Goal: Task Accomplishment & Management: Manage account settings

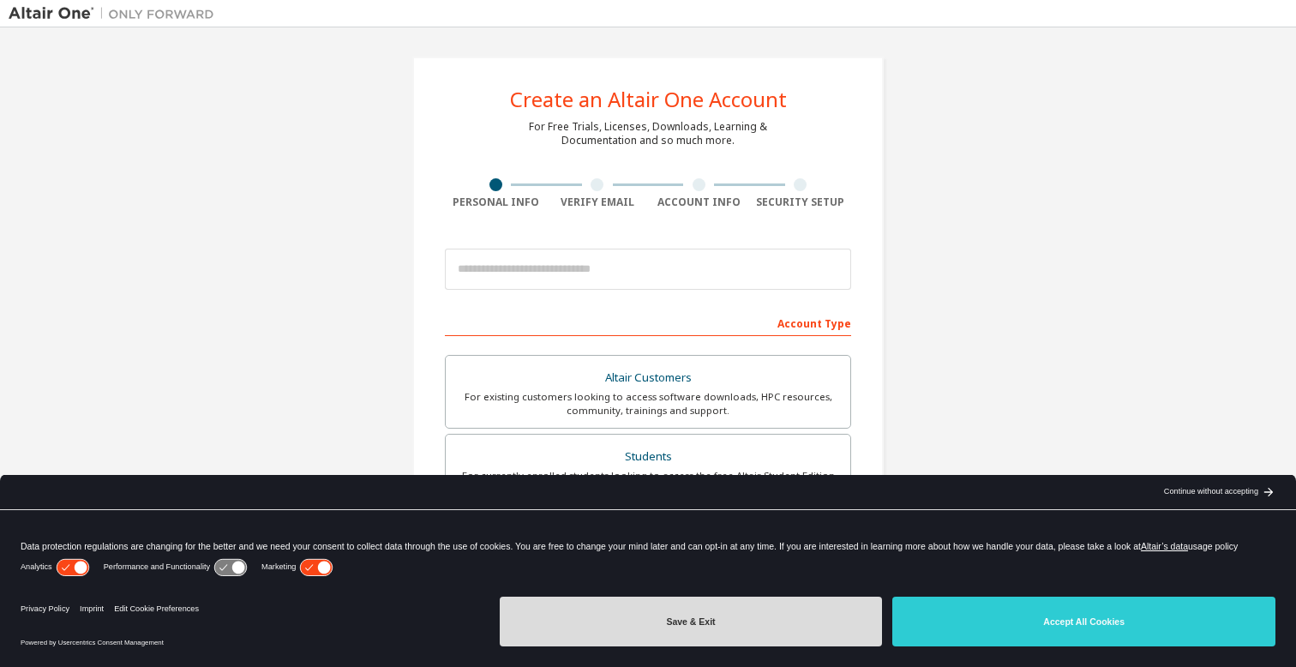
click at [798, 617] on button "Save & Exit" at bounding box center [691, 622] width 383 height 50
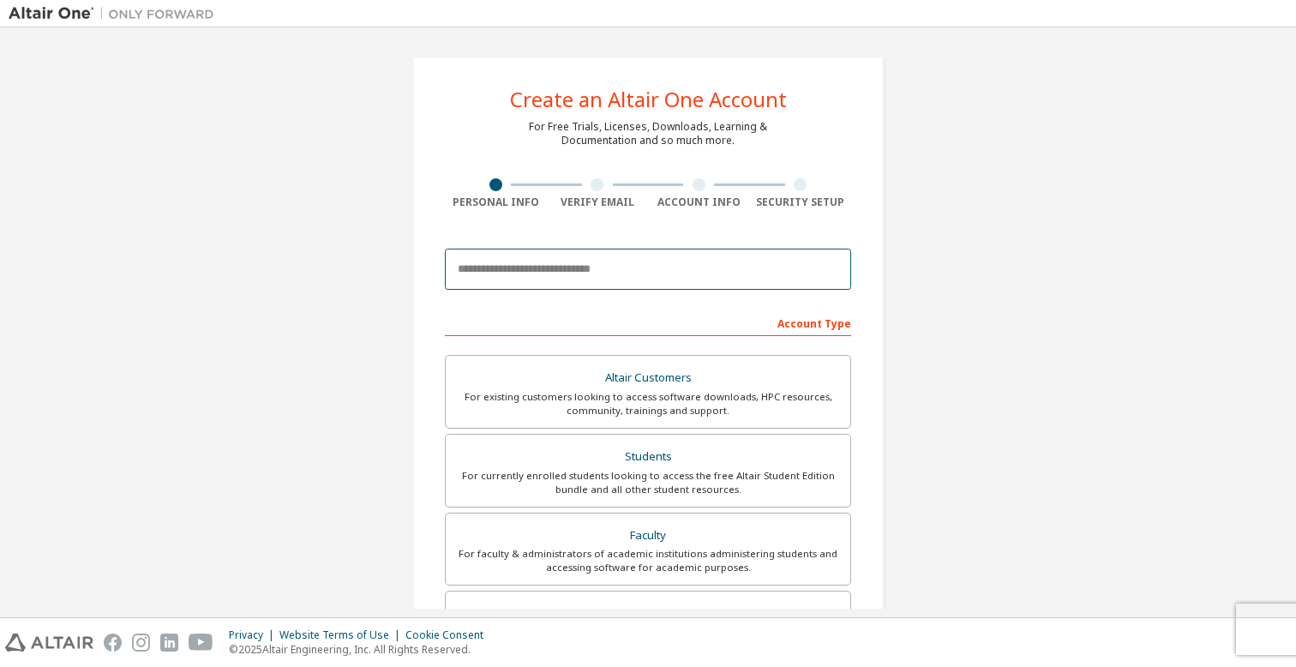
click at [596, 275] on input "email" at bounding box center [648, 269] width 406 height 41
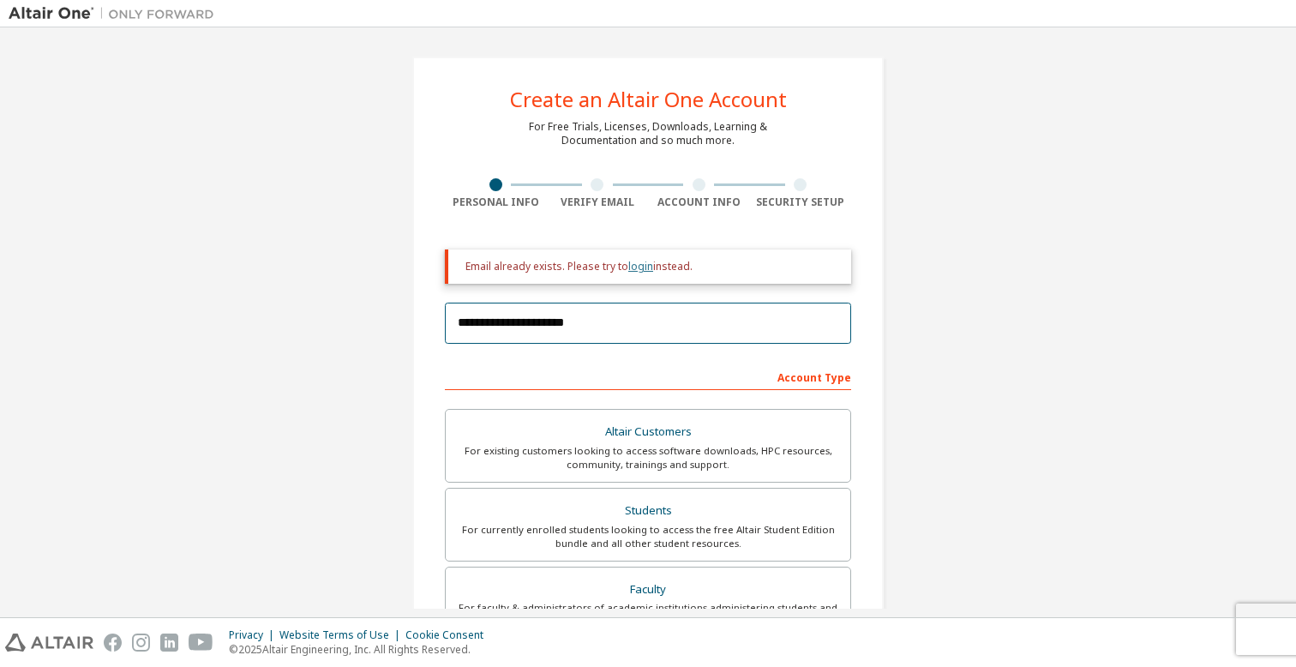
type input "**********"
click at [639, 265] on link "login" at bounding box center [640, 266] width 25 height 15
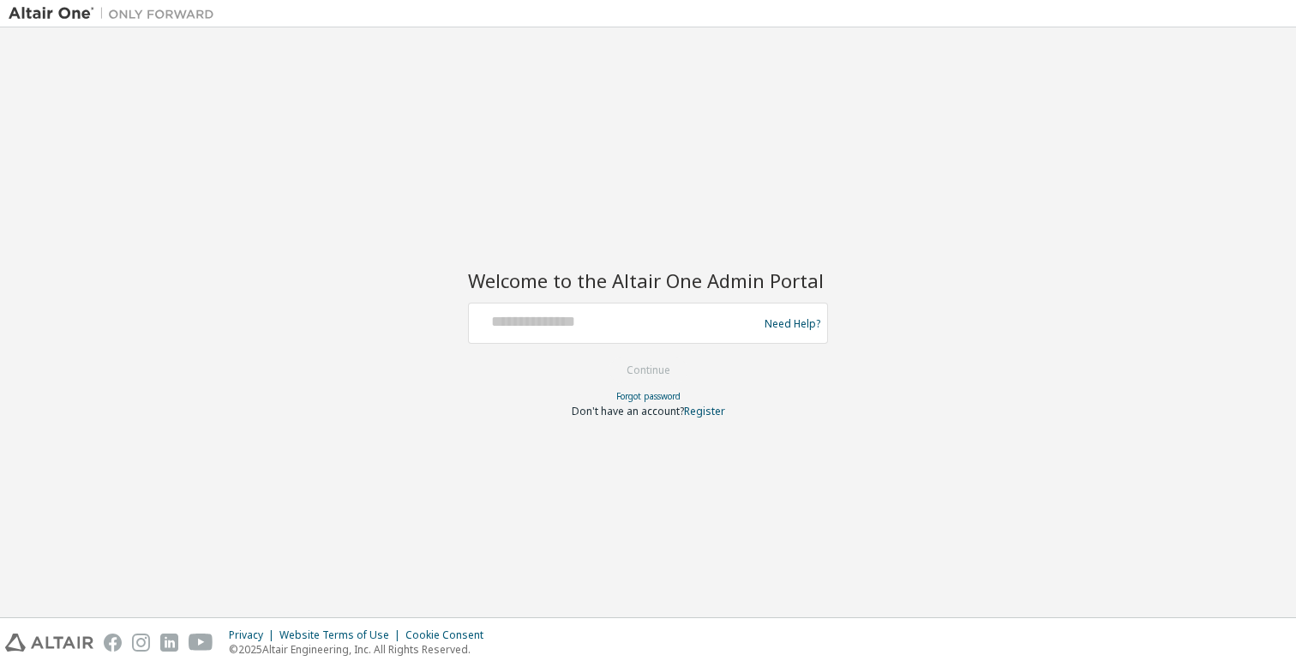
click at [547, 333] on div at bounding box center [616, 323] width 280 height 33
click at [540, 322] on input "text" at bounding box center [616, 319] width 280 height 25
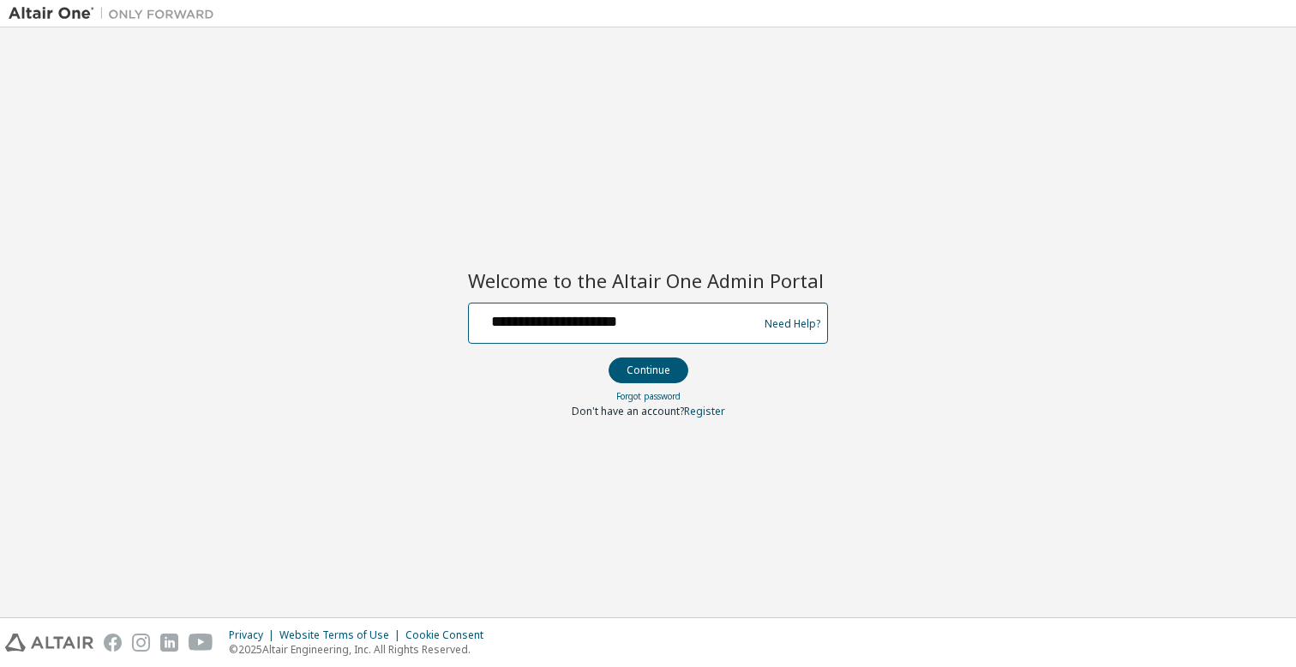
type input "**********"
click at [794, 357] on form "**********" at bounding box center [648, 361] width 360 height 116
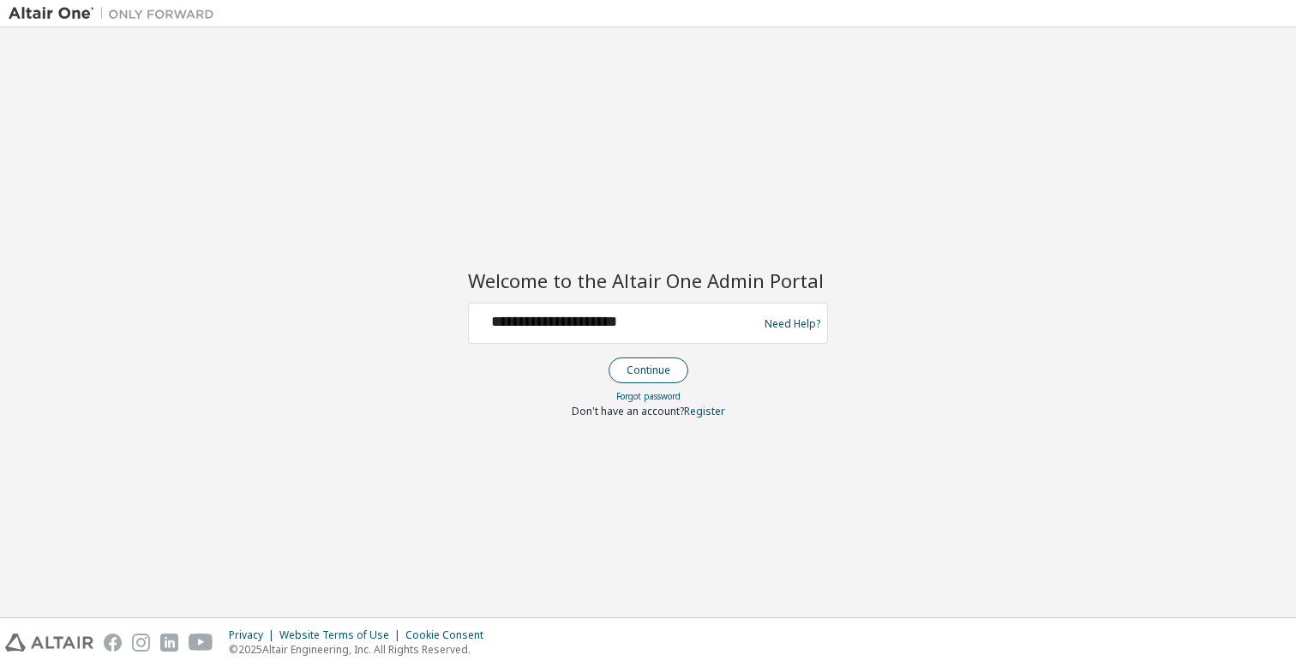
click at [639, 363] on button "Continue" at bounding box center [649, 370] width 80 height 26
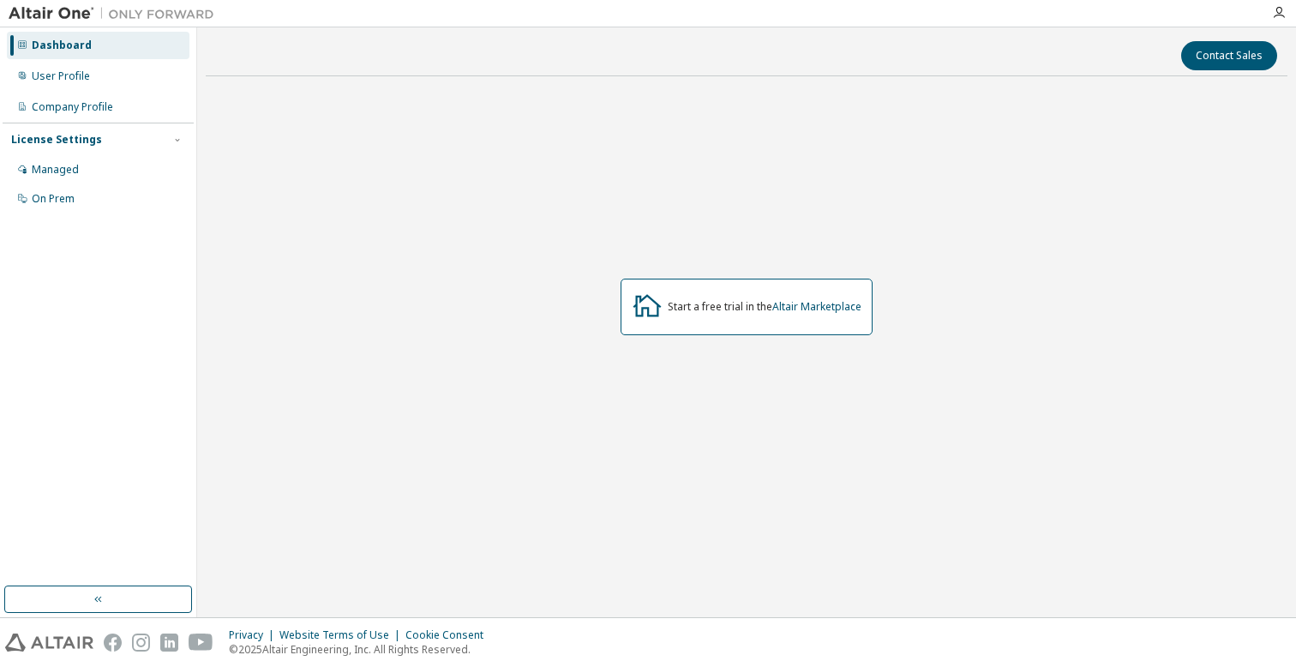
click at [69, 135] on div "License Settings" at bounding box center [56, 140] width 91 height 14
click at [72, 163] on div "Managed" at bounding box center [55, 170] width 47 height 14
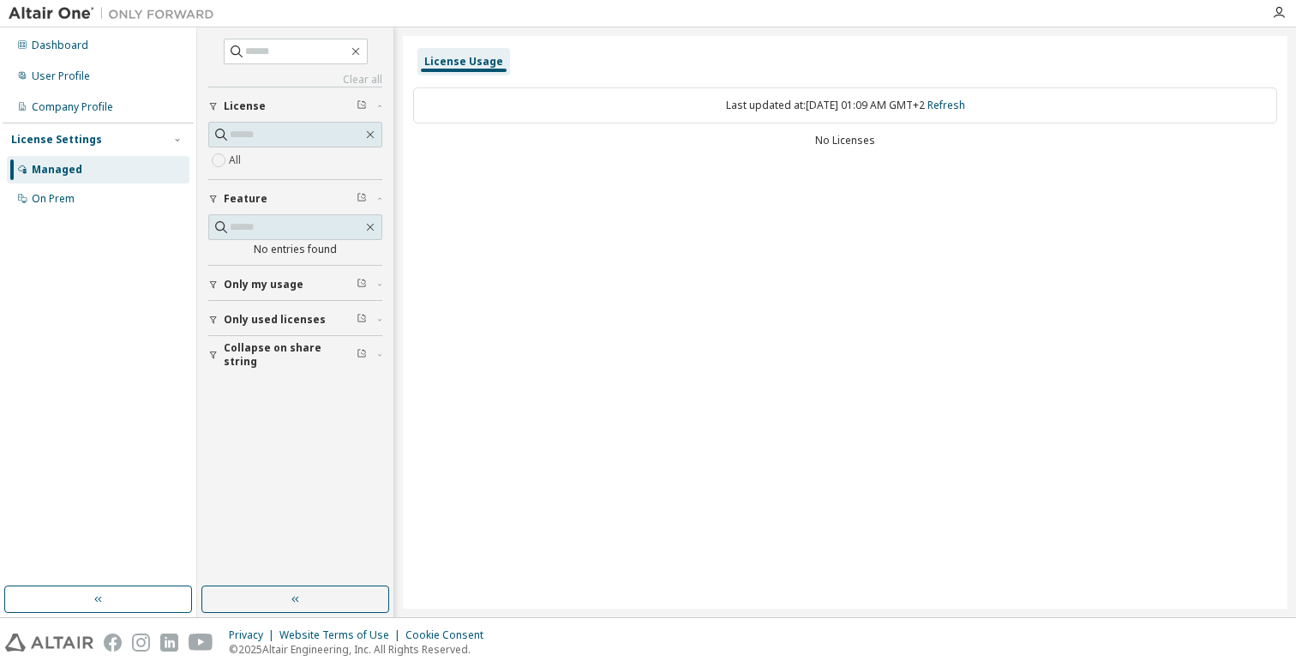
click at [279, 287] on span "Only my usage" at bounding box center [264, 285] width 80 height 14
click at [273, 372] on span "Only used licenses" at bounding box center [275, 370] width 102 height 14
click at [277, 453] on span "Collapse on share string" at bounding box center [290, 454] width 133 height 27
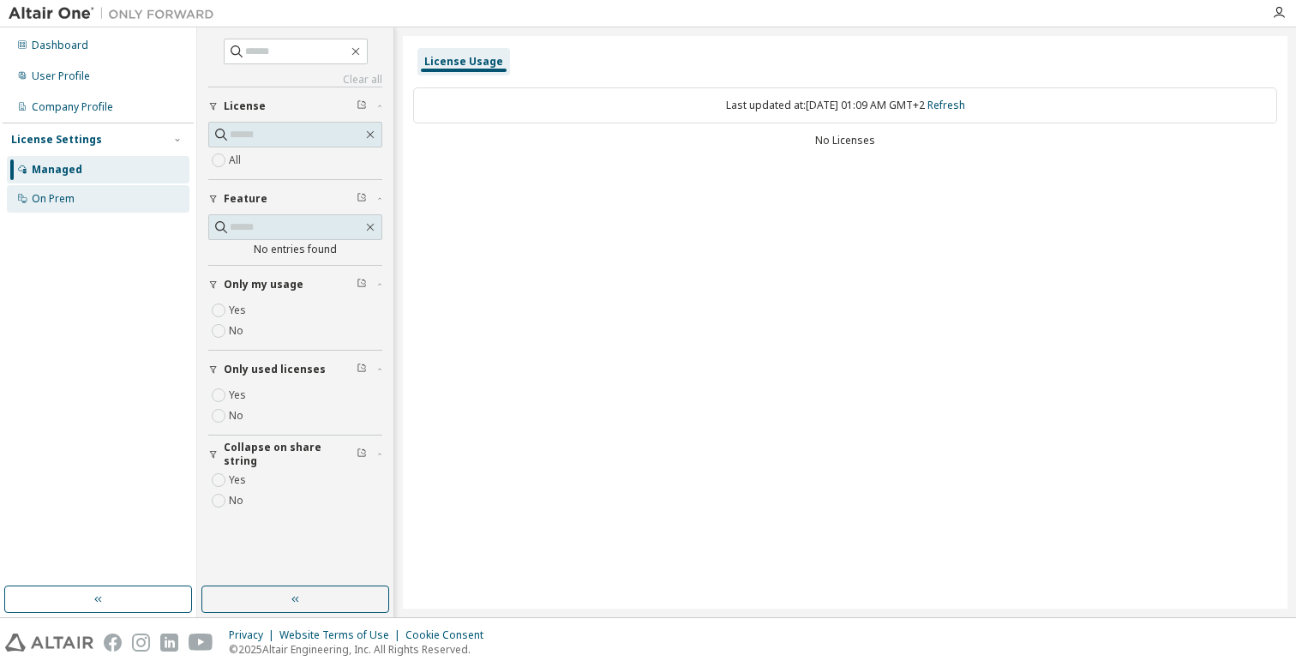
click at [39, 197] on div "On Prem" at bounding box center [53, 199] width 43 height 14
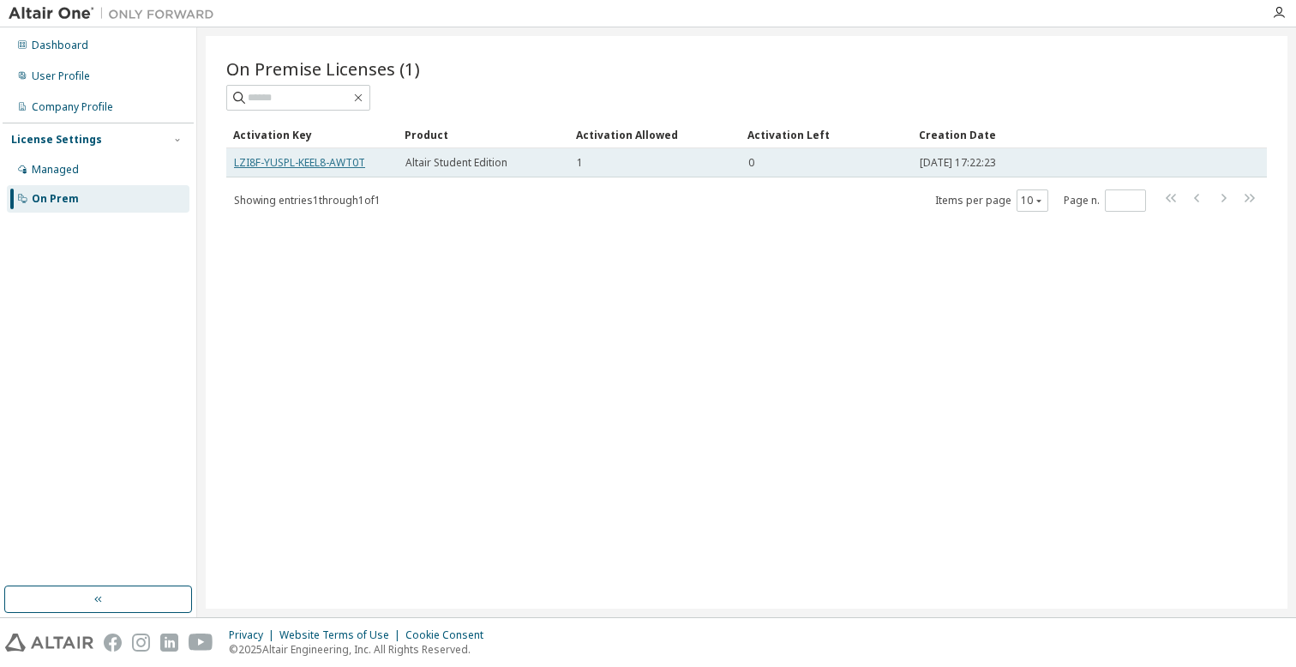
click at [305, 165] on link "LZI8F-YUSPL-KEEL8-AWT0T" at bounding box center [299, 162] width 131 height 15
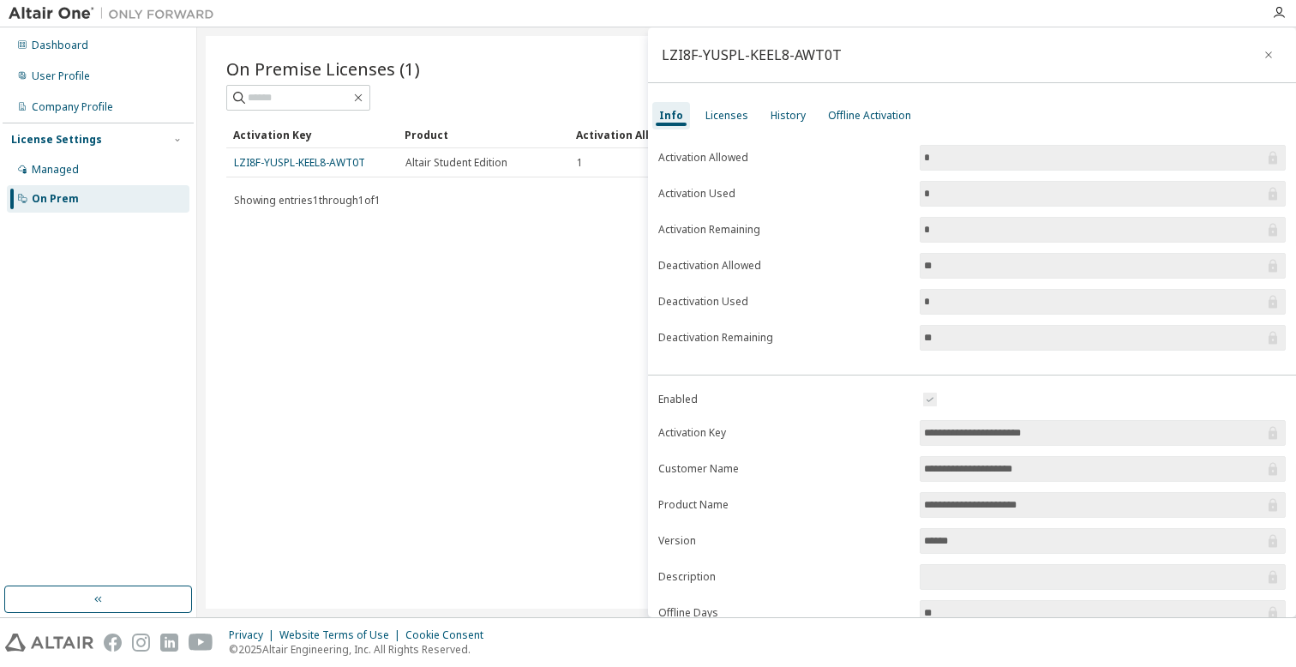
click at [393, 254] on div "On Premise Licenses (1) Clear Load Save Save As Field Operator Value Select fil…" at bounding box center [747, 322] width 1082 height 573
drag, startPoint x: 363, startPoint y: 164, endPoint x: 235, endPoint y: 168, distance: 127.8
click at [235, 168] on div "LZI8F-YUSPL-KEEL8-AWT0T" at bounding box center [312, 163] width 156 height 14
copy link "LZI8F-YUSPL-KEEL8-AWT0T"
click at [736, 111] on div "Licenses" at bounding box center [726, 116] width 43 height 14
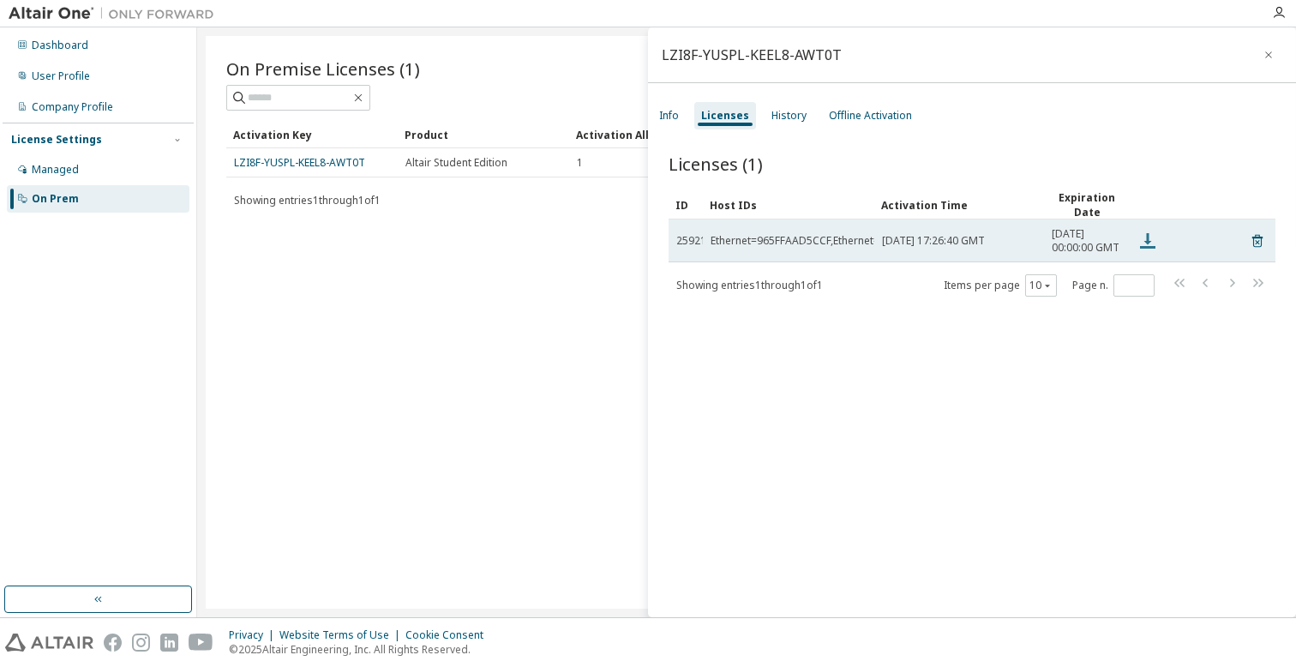
click at [1142, 247] on icon at bounding box center [1147, 241] width 21 height 21
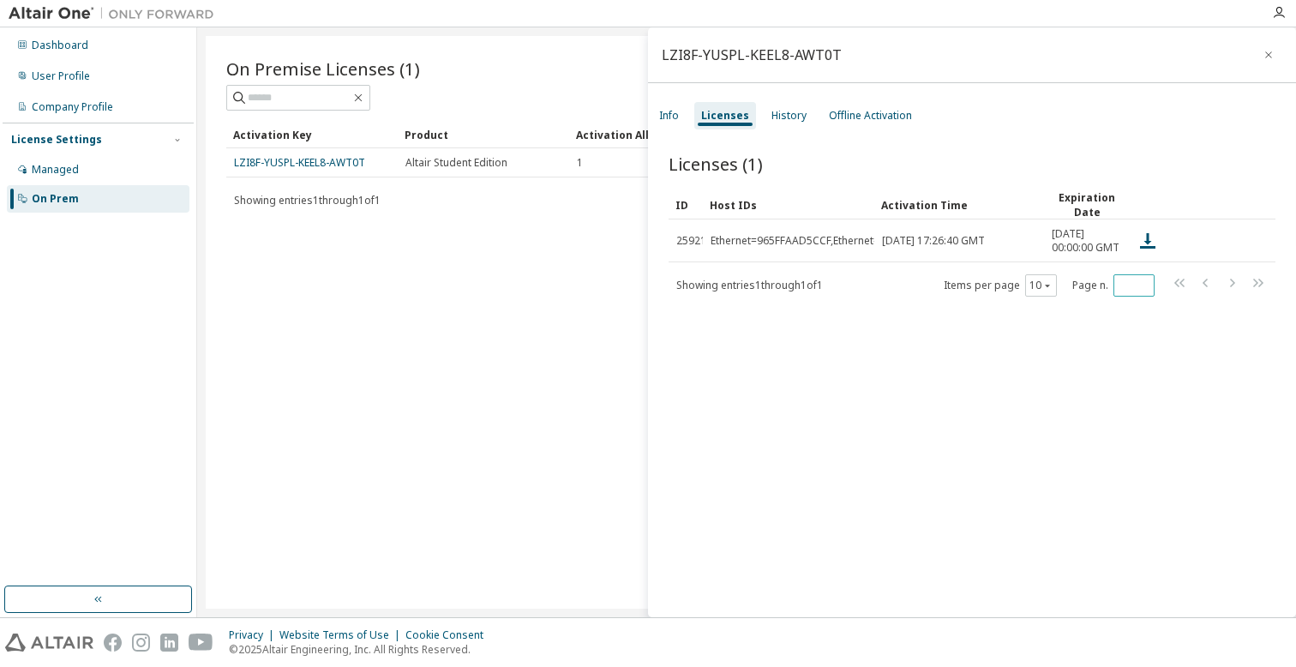
click at [1131, 292] on input "*" at bounding box center [1134, 286] width 33 height 14
type input "*"
click at [1132, 289] on span "*" at bounding box center [1133, 285] width 41 height 22
click at [1042, 291] on icon "button" at bounding box center [1047, 285] width 10 height 10
click at [981, 327] on div "Licenses (1) Clear Load Save Save As Field Operator Value Select filter Select …" at bounding box center [972, 387] width 648 height 513
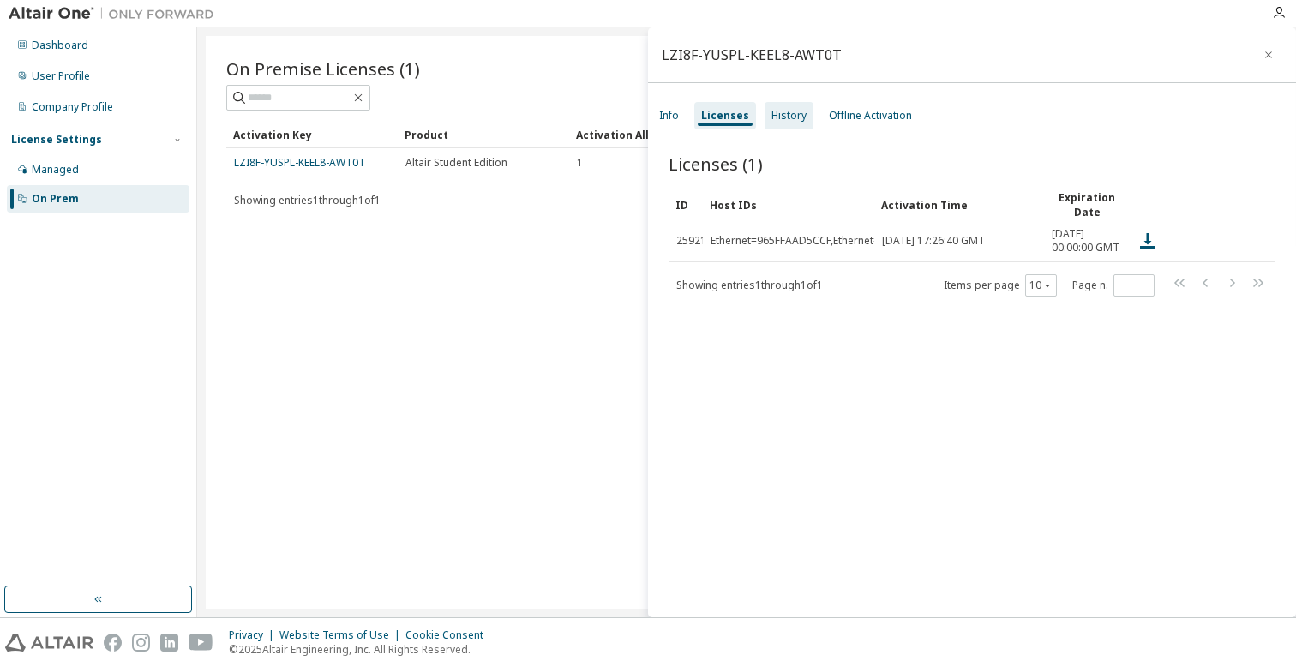
click at [785, 117] on div "History" at bounding box center [788, 116] width 35 height 14
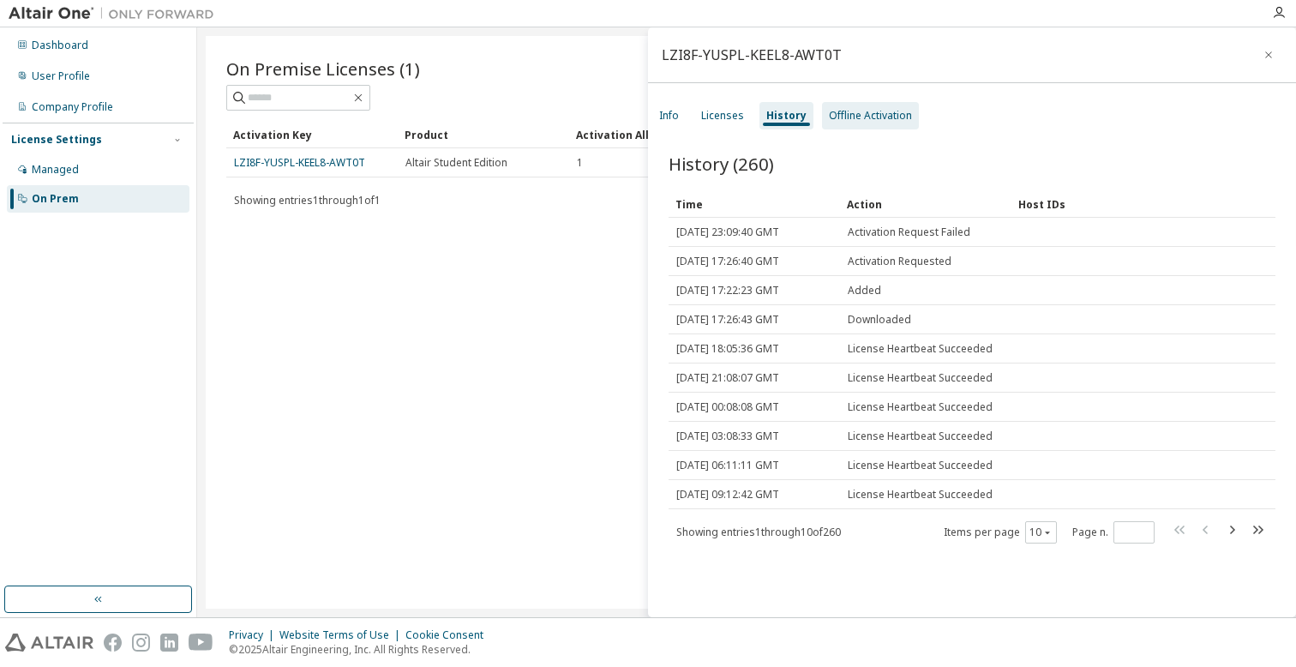
click at [857, 121] on div "Offline Activation" at bounding box center [870, 116] width 83 height 14
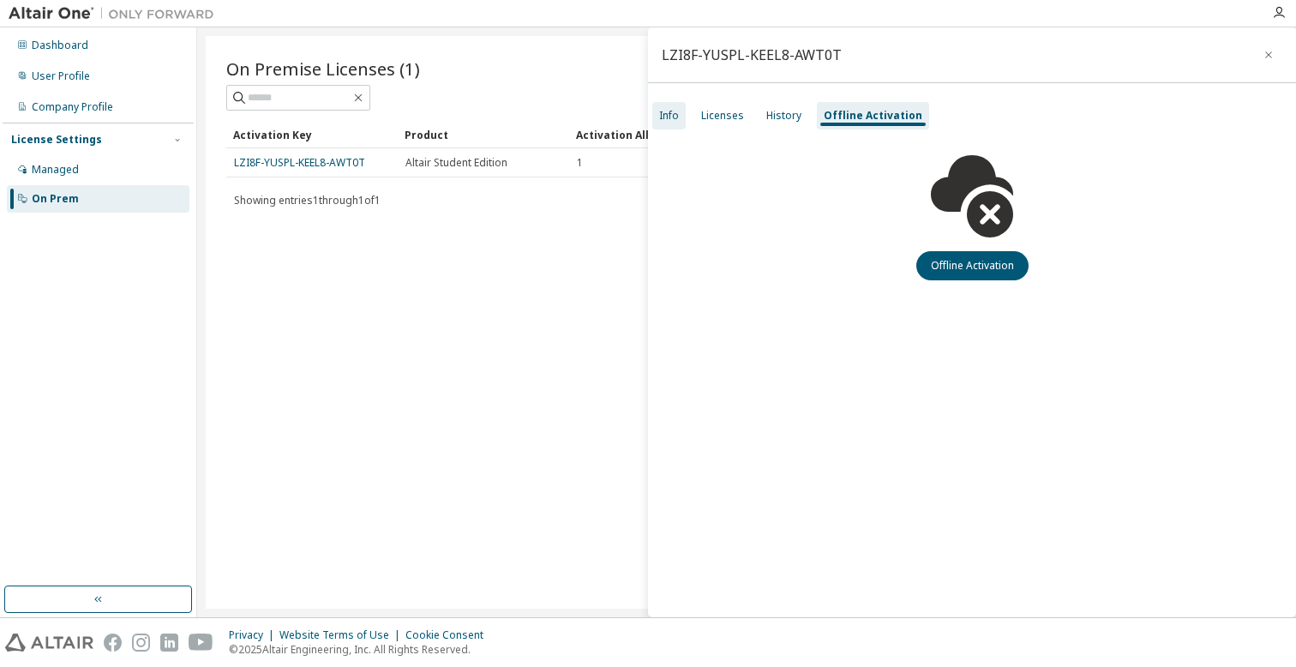
click at [675, 110] on div "Info" at bounding box center [669, 116] width 20 height 14
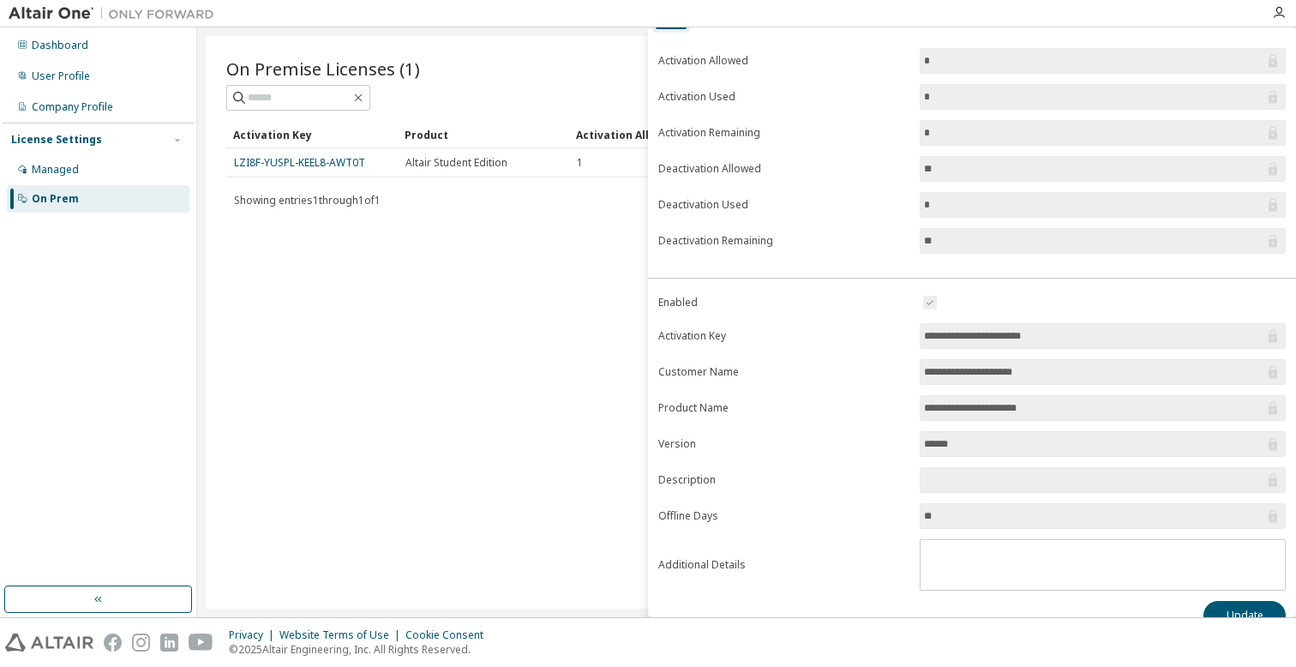
scroll to position [98, 0]
drag, startPoint x: 1051, startPoint y: 340, endPoint x: 910, endPoint y: 332, distance: 140.8
click at [909, 332] on form "**********" at bounding box center [971, 440] width 627 height 298
click at [382, 143] on div "Activation Key" at bounding box center [312, 134] width 158 height 27
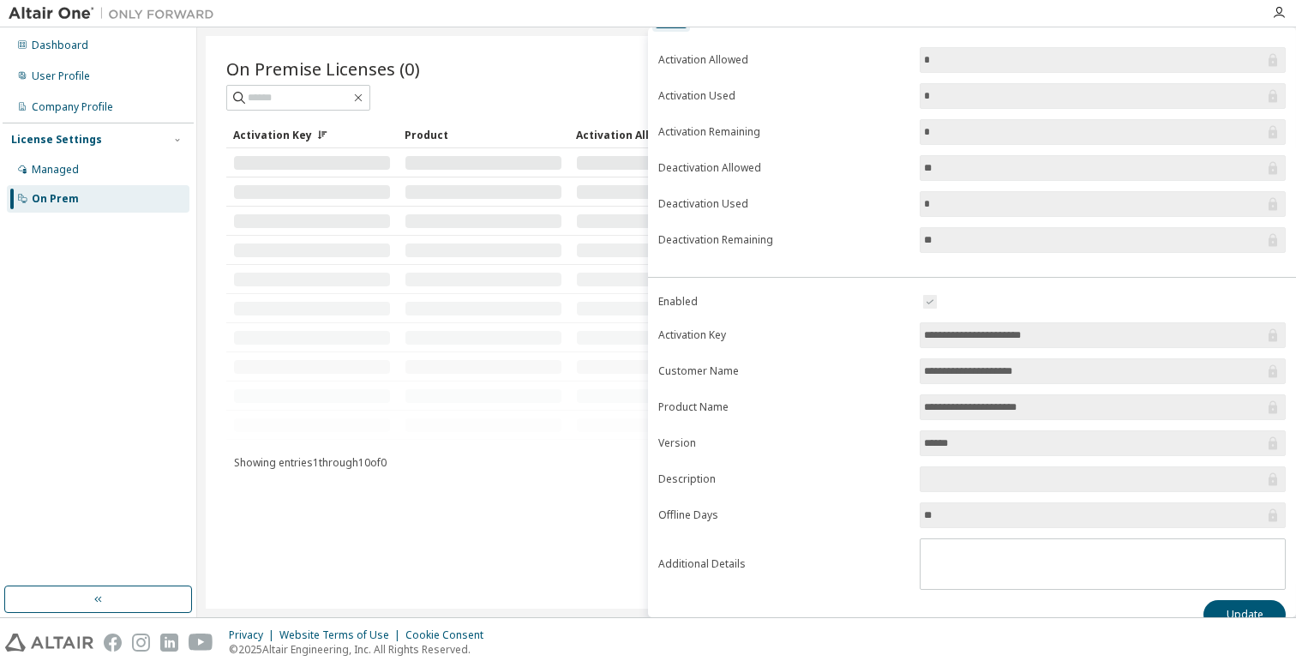
click at [404, 109] on div at bounding box center [746, 98] width 1040 height 26
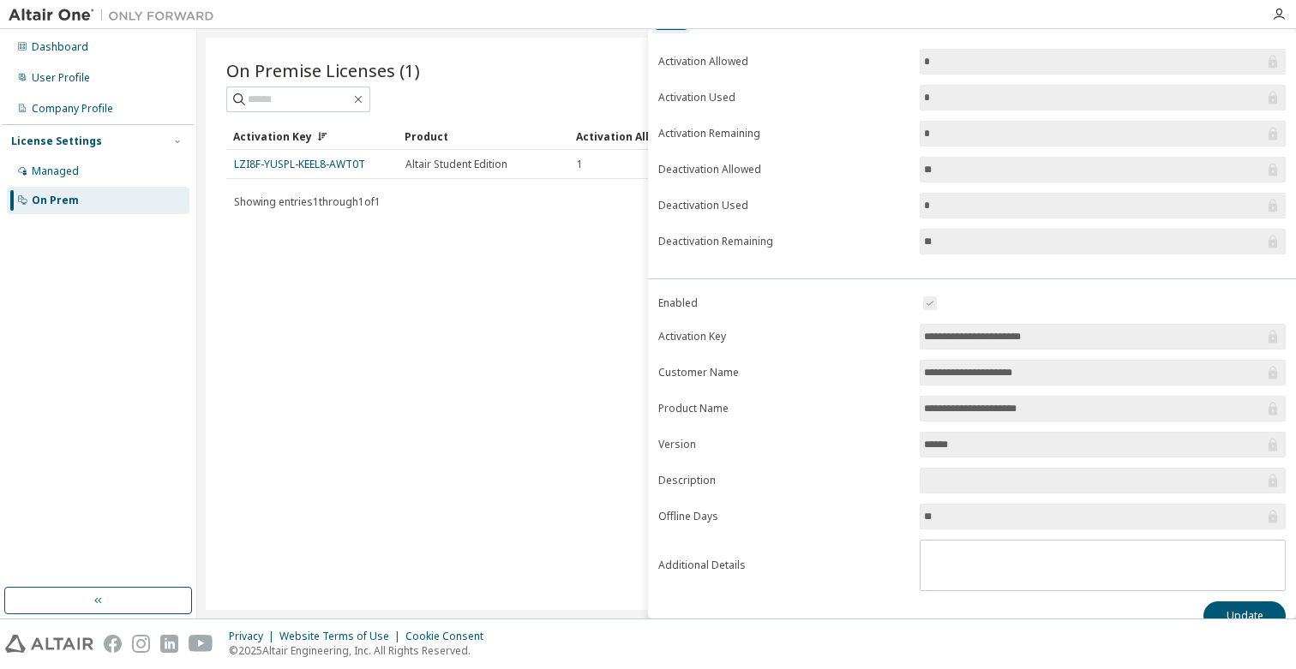
scroll to position [123, 0]
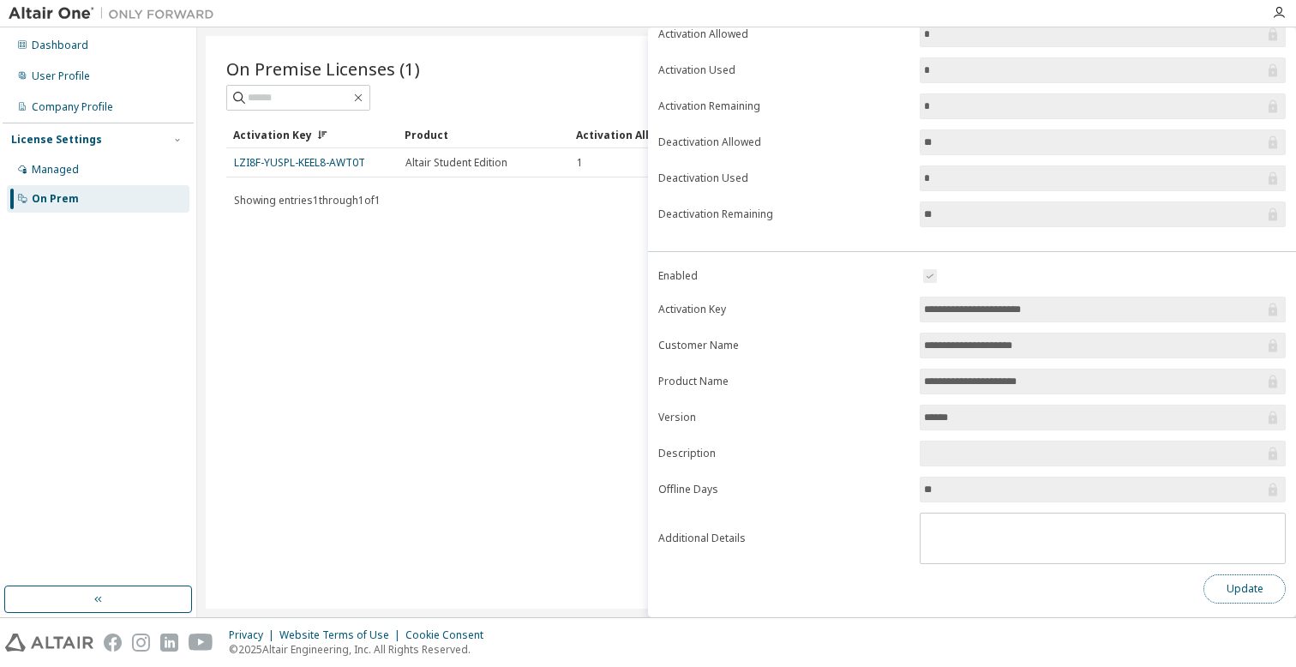
click at [1214, 591] on button "Update" at bounding box center [1244, 588] width 82 height 29
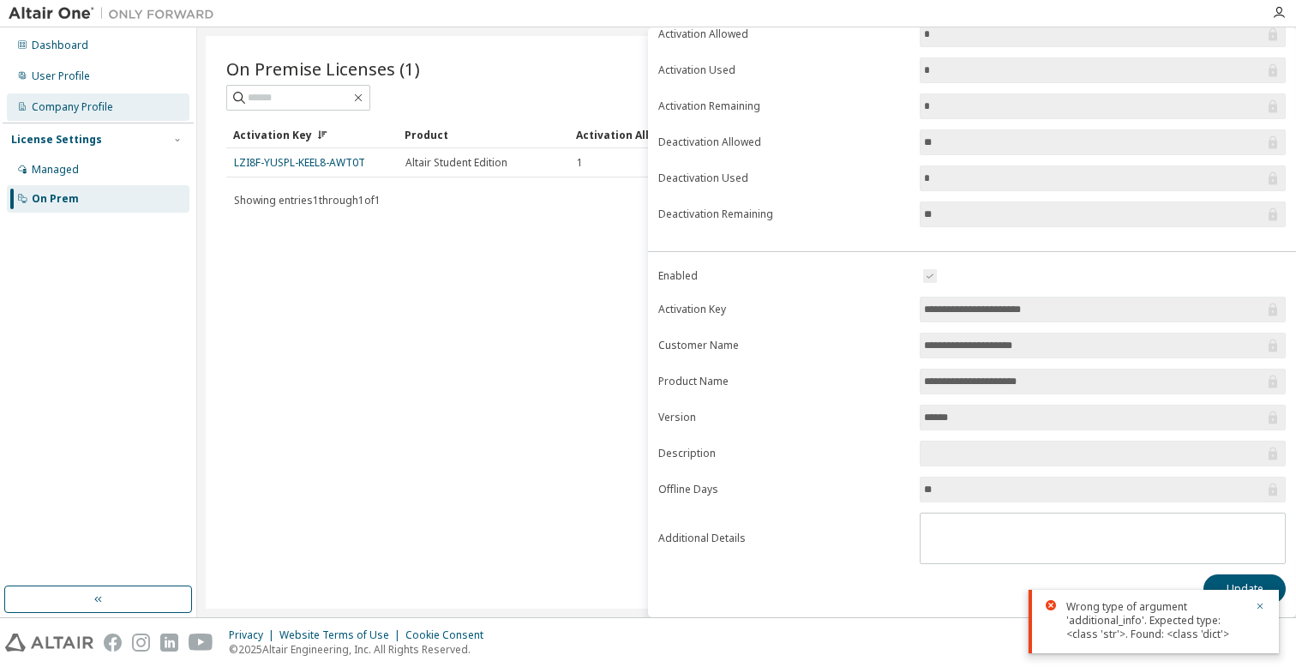
click at [75, 111] on div "Company Profile" at bounding box center [72, 107] width 81 height 14
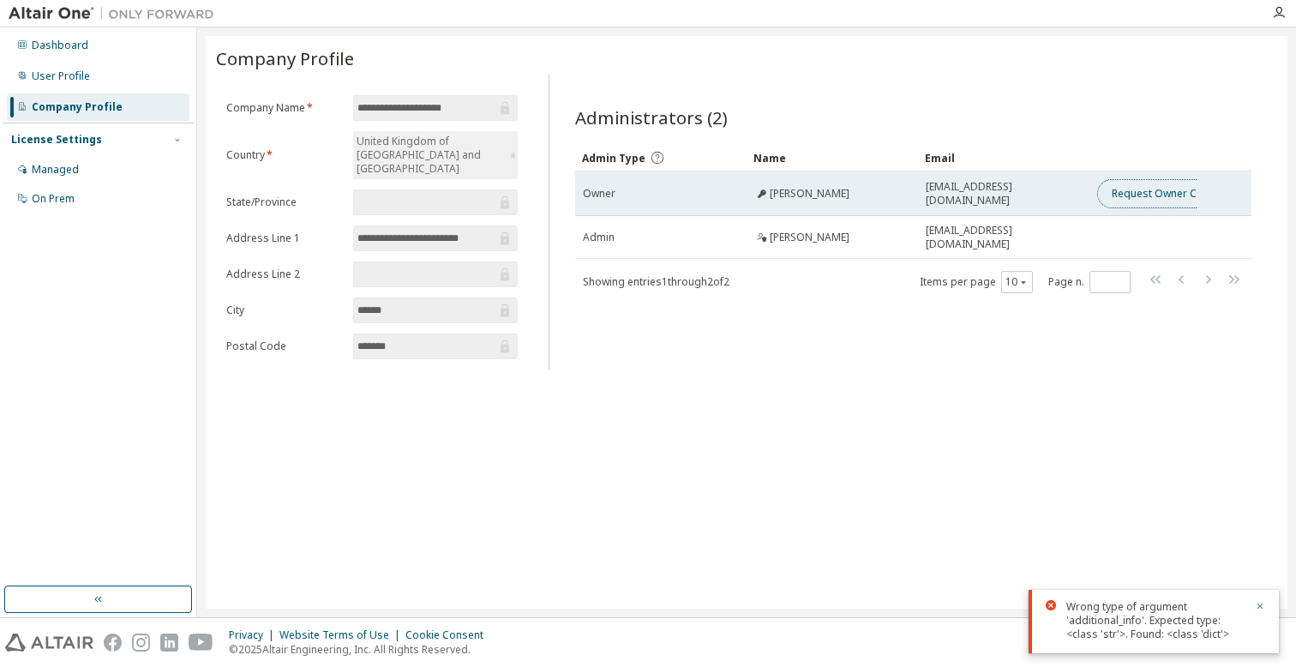
click at [1148, 195] on button "Request Owner Change" at bounding box center [1169, 193] width 145 height 29
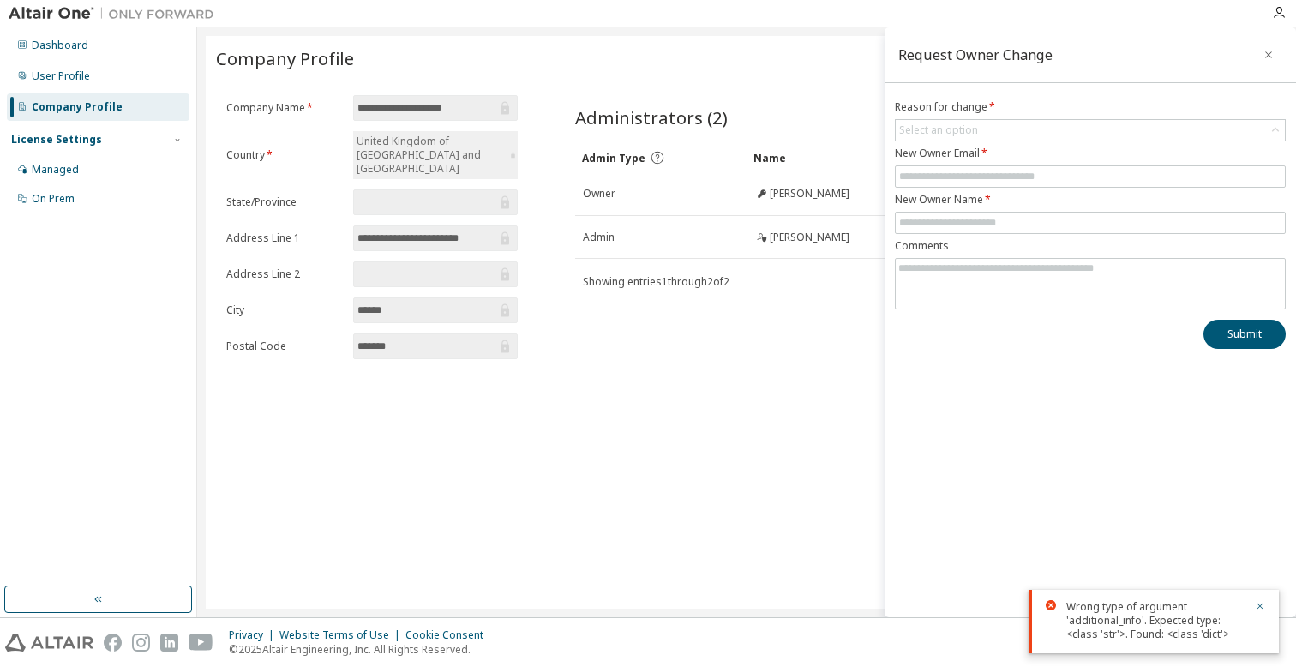
click at [854, 92] on div "Administrators (2) Clear Load Save Save As Field Operator Value Select filter S…" at bounding box center [913, 227] width 717 height 285
click at [45, 136] on div "License Settings" at bounding box center [56, 140] width 91 height 14
click at [75, 61] on div "Dashboard User Profile Company Profile License Settings Managed On Prem" at bounding box center [98, 93] width 191 height 126
click at [75, 71] on div "User Profile" at bounding box center [61, 76] width 58 height 14
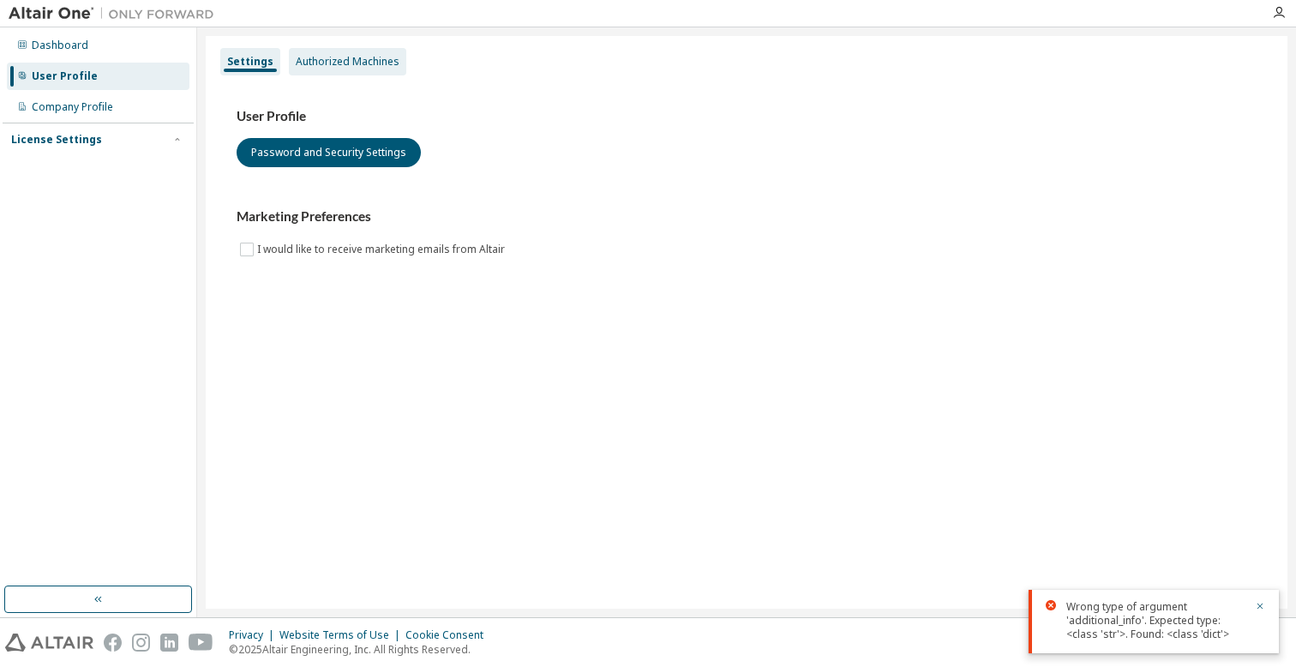
click at [333, 72] on div "Authorized Machines" at bounding box center [347, 61] width 117 height 27
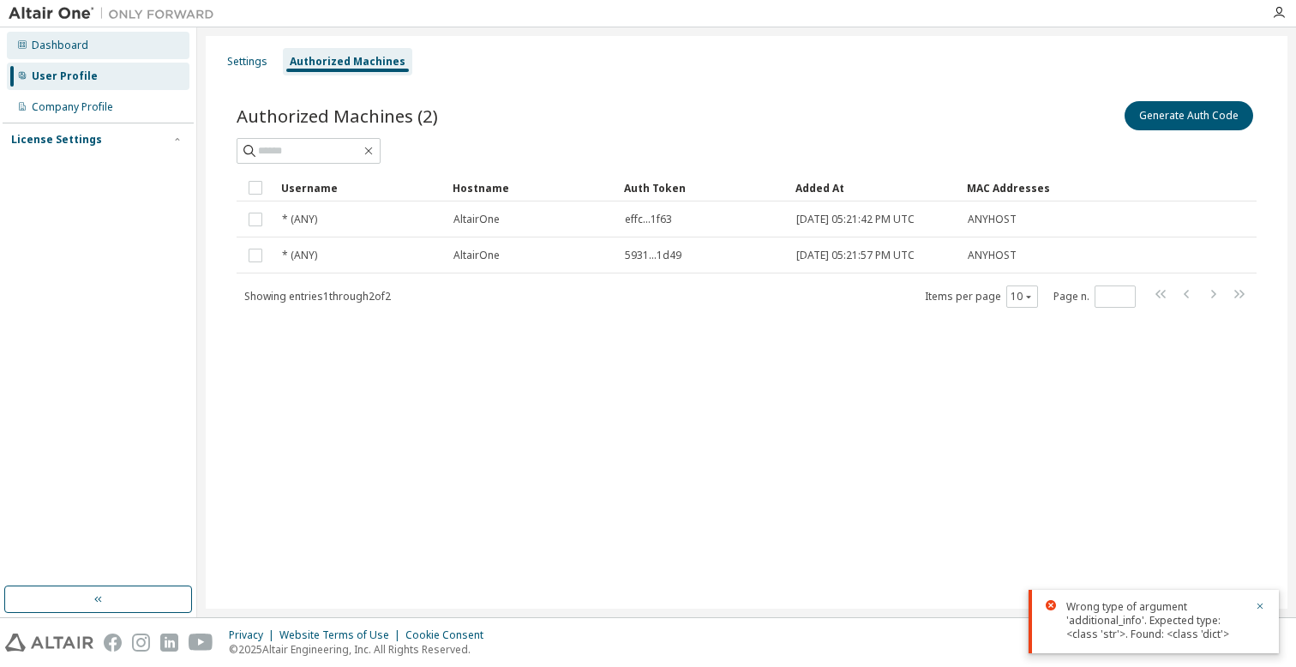
click at [72, 51] on div "Dashboard" at bounding box center [60, 46] width 57 height 14
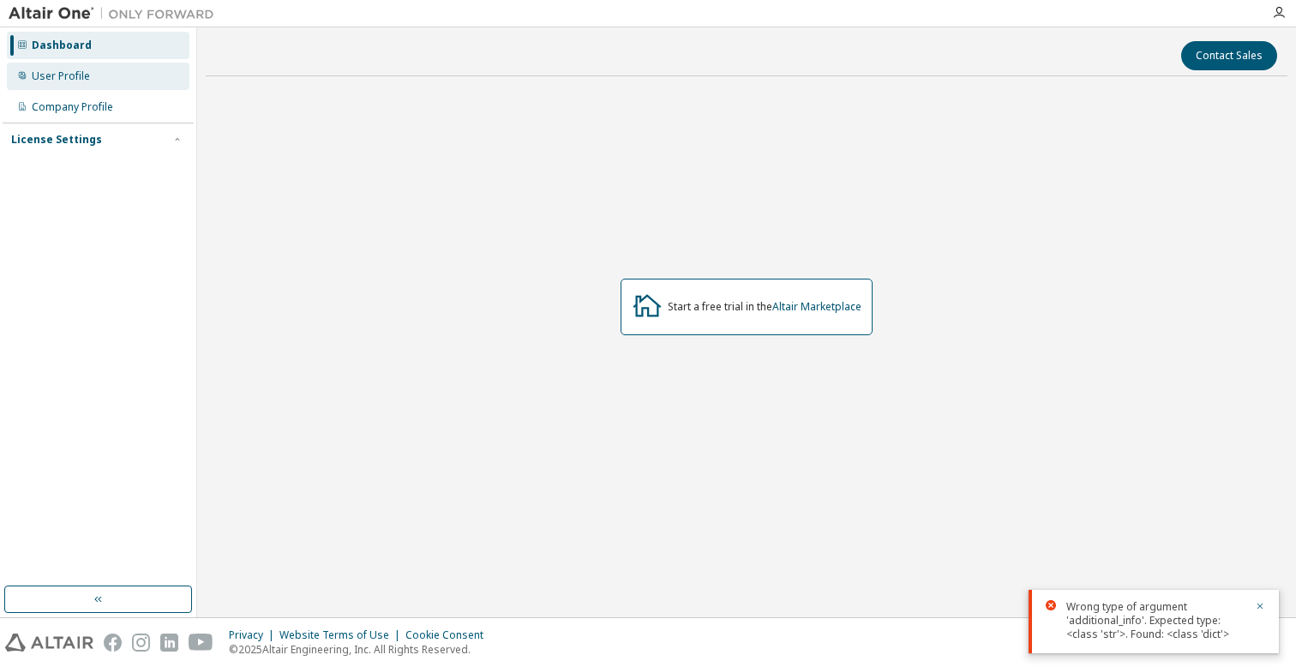
click at [79, 79] on div "User Profile" at bounding box center [61, 76] width 58 height 14
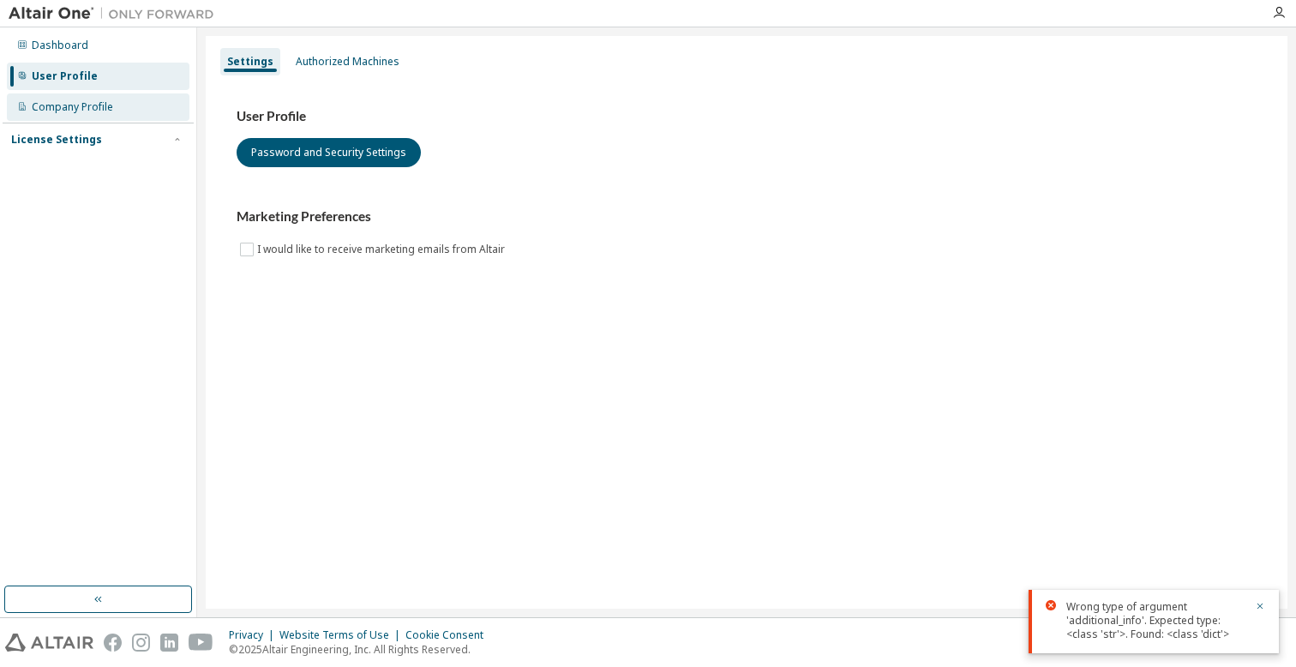
click at [95, 108] on div "Company Profile" at bounding box center [72, 107] width 81 height 14
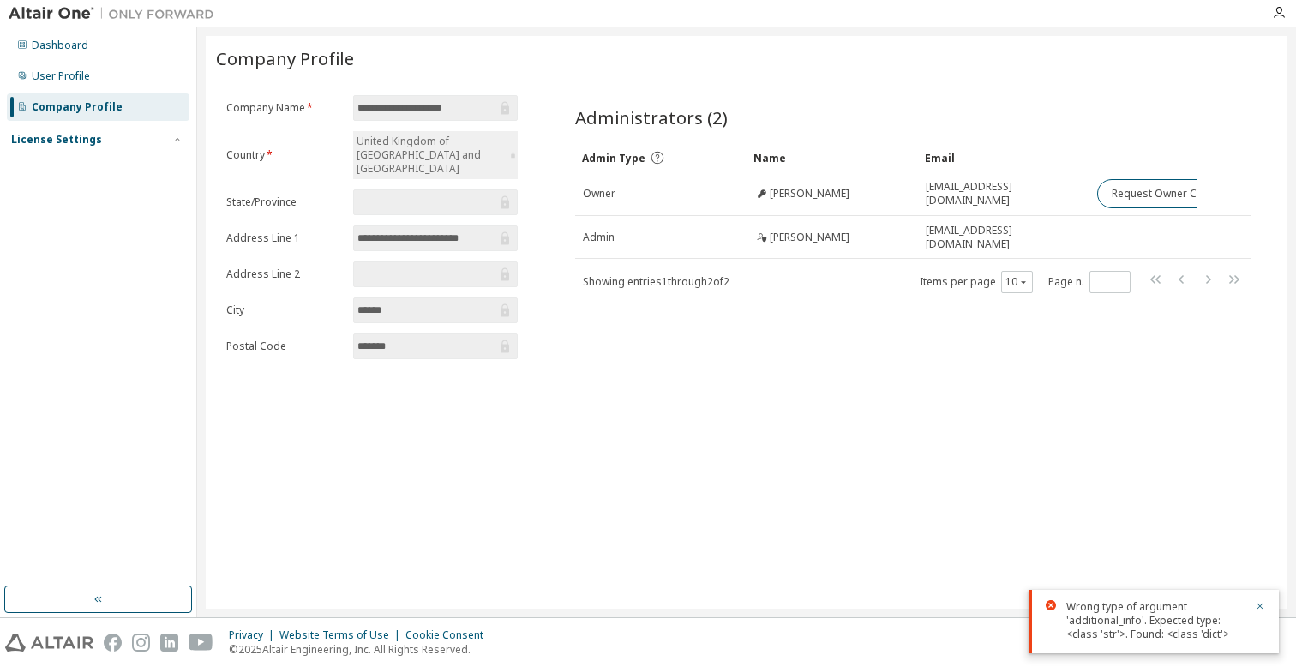
click at [95, 133] on div "License Settings" at bounding box center [98, 139] width 174 height 15
click at [90, 160] on div "Managed" at bounding box center [98, 169] width 183 height 27
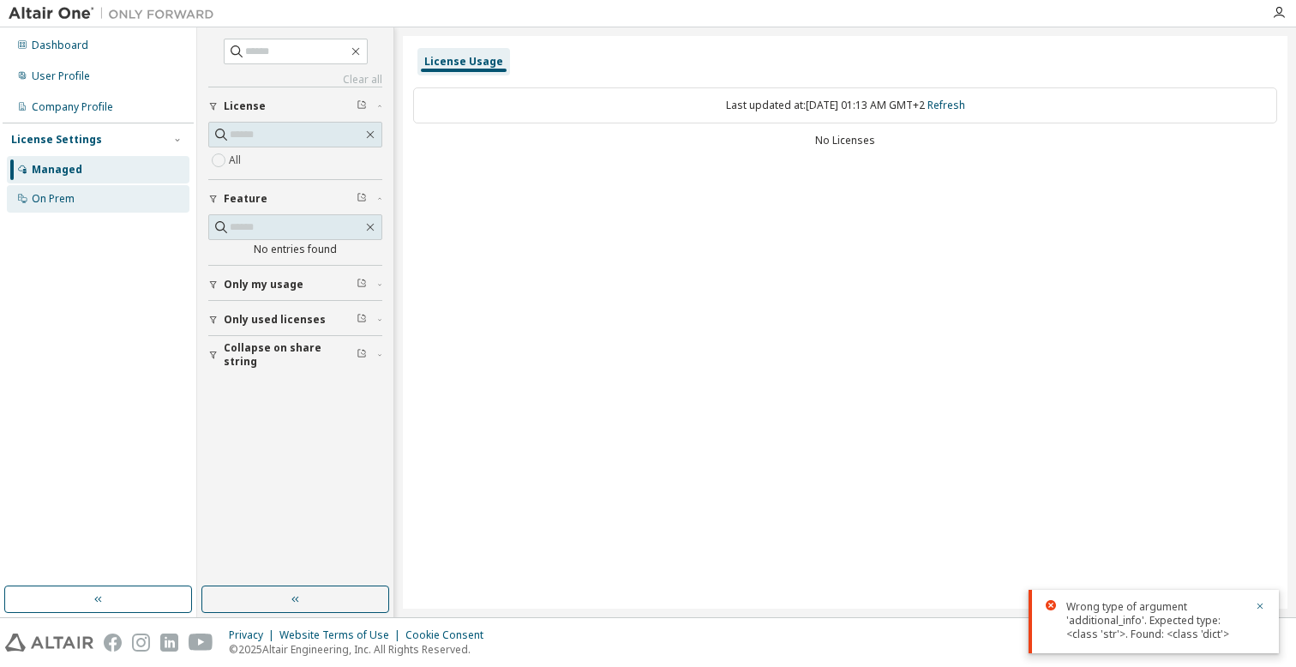
click at [104, 192] on div "On Prem" at bounding box center [98, 198] width 183 height 27
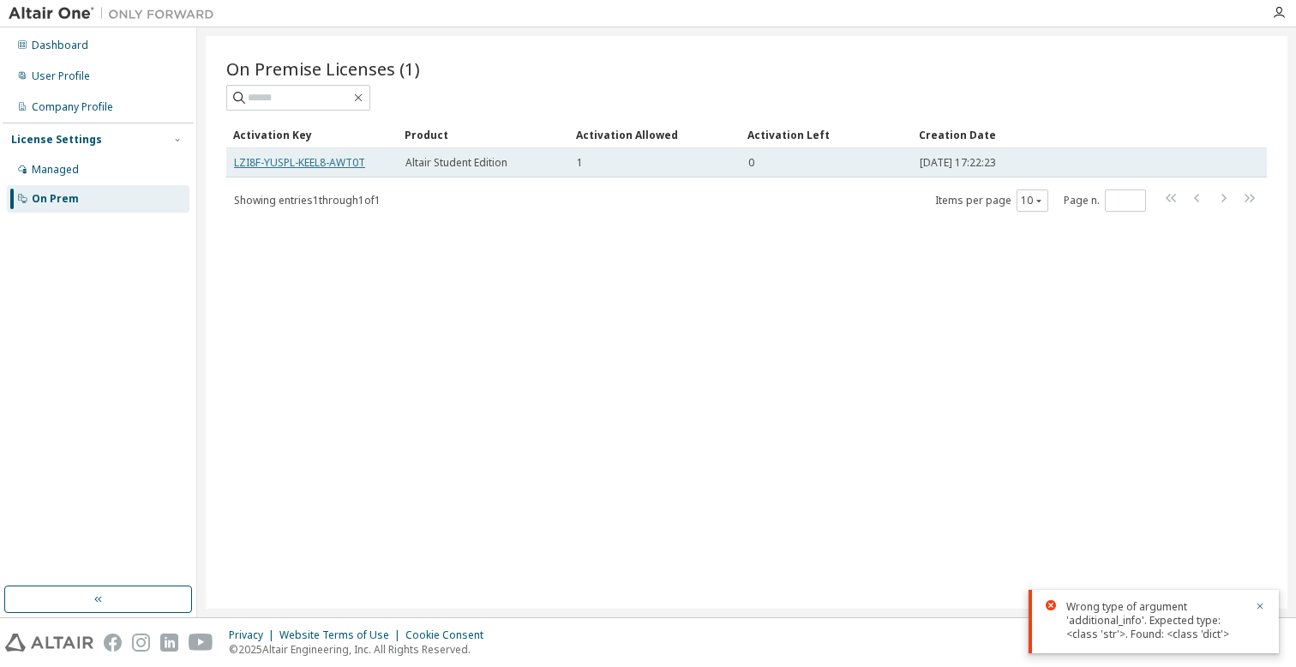
click at [330, 161] on link "LZI8F-YUSPL-KEEL8-AWT0T" at bounding box center [299, 162] width 131 height 15
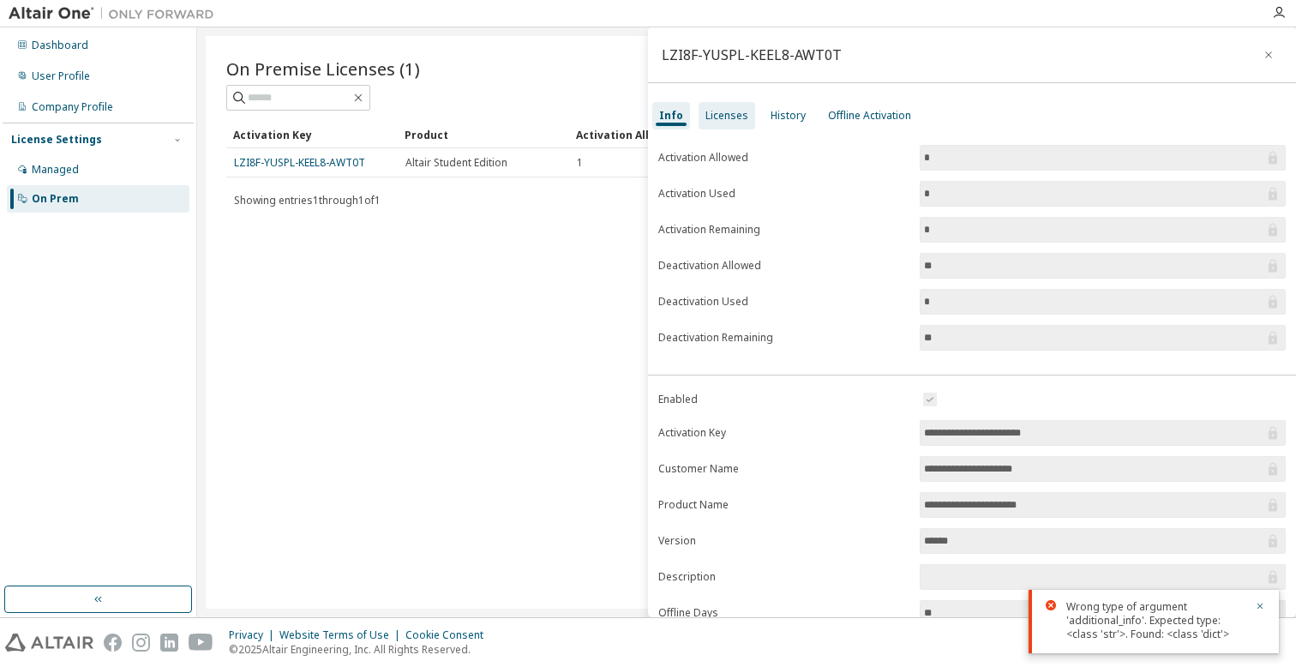
click at [722, 110] on div "Licenses" at bounding box center [726, 116] width 43 height 14
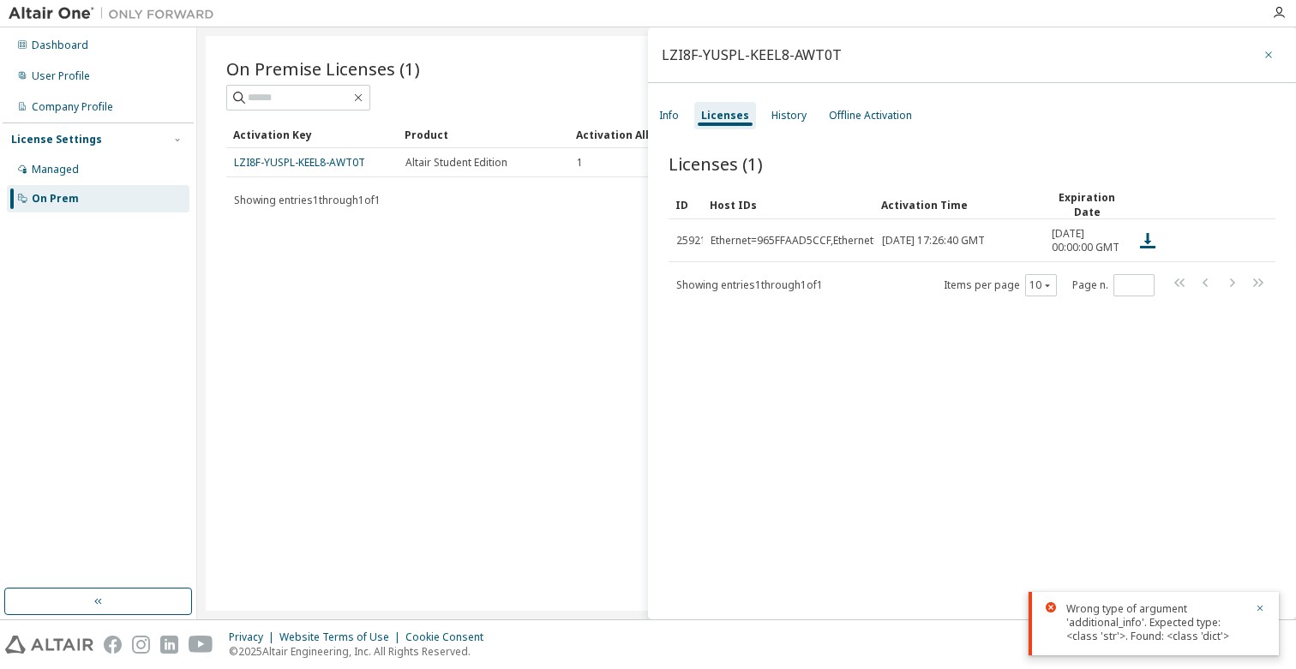
click at [1262, 55] on icon "button" at bounding box center [1268, 55] width 12 height 14
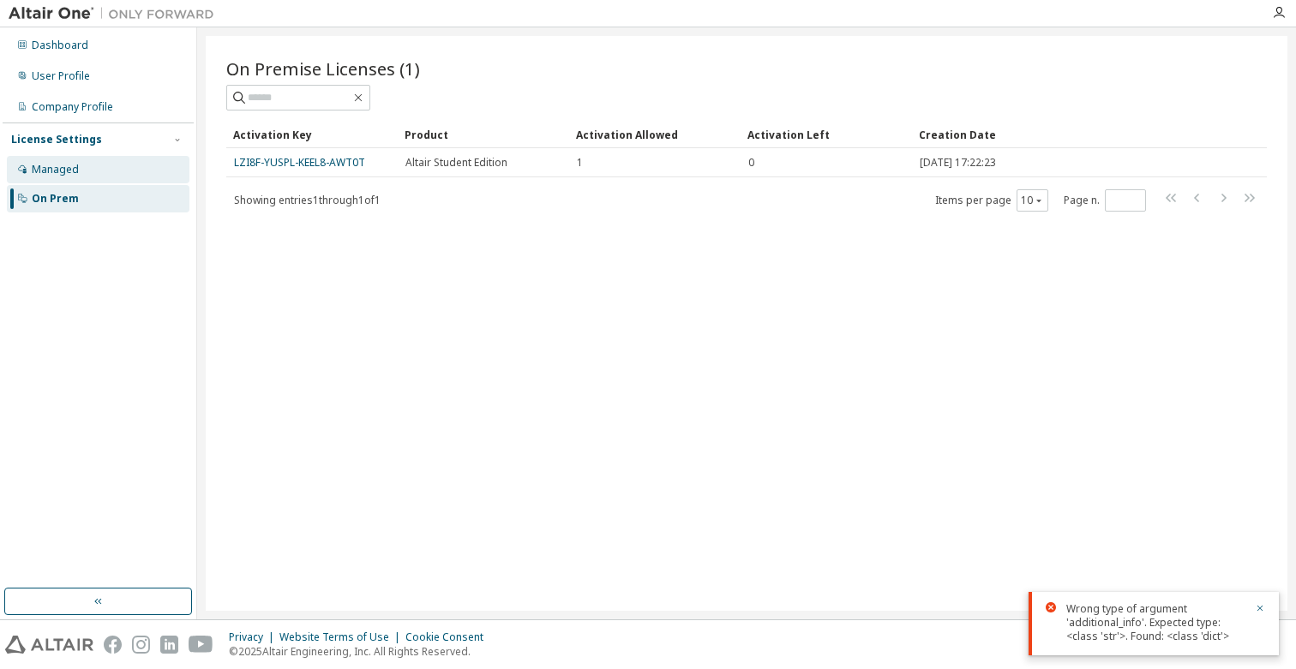
click at [90, 164] on div "Managed" at bounding box center [98, 169] width 183 height 27
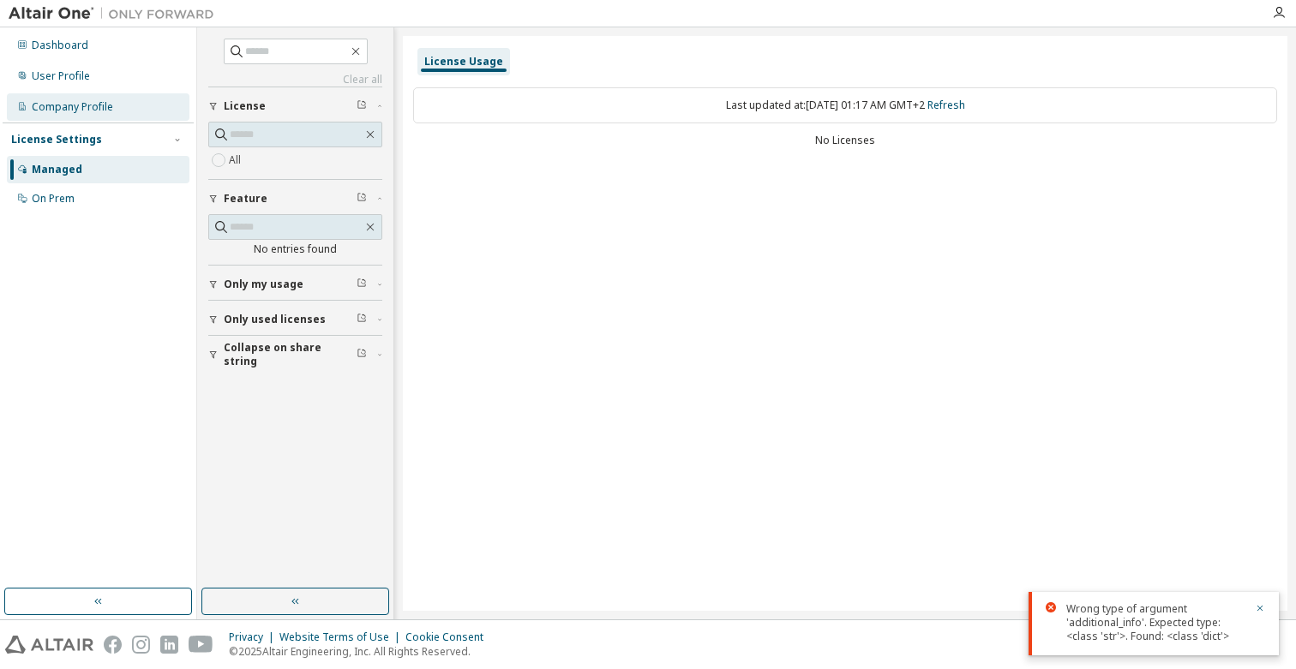
click at [74, 103] on div "Company Profile" at bounding box center [72, 107] width 81 height 14
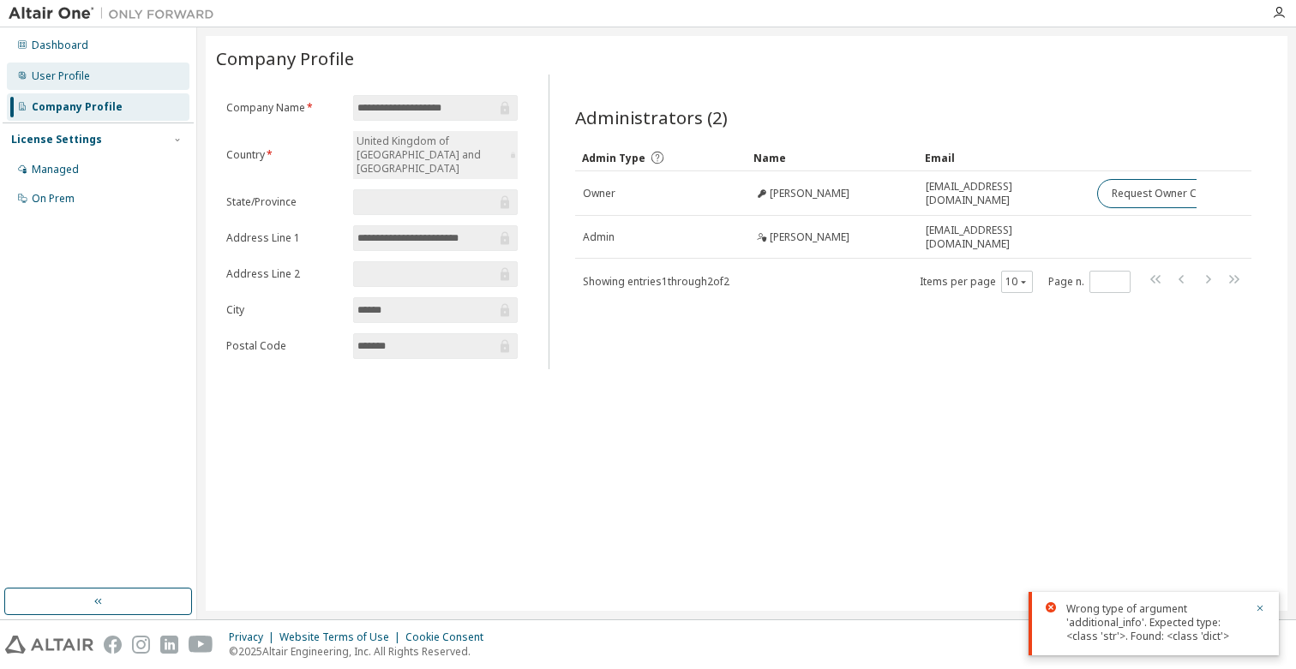
click at [86, 77] on div "User Profile" at bounding box center [61, 76] width 58 height 14
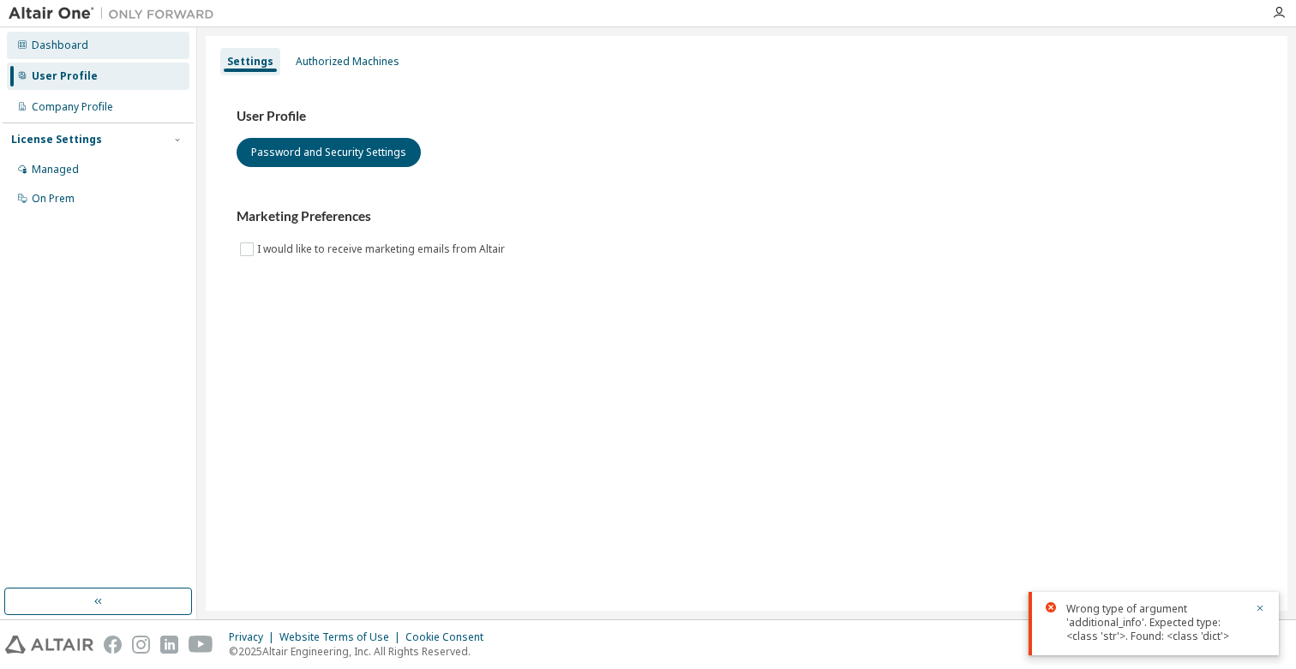
click at [71, 41] on div "Dashboard" at bounding box center [60, 46] width 57 height 14
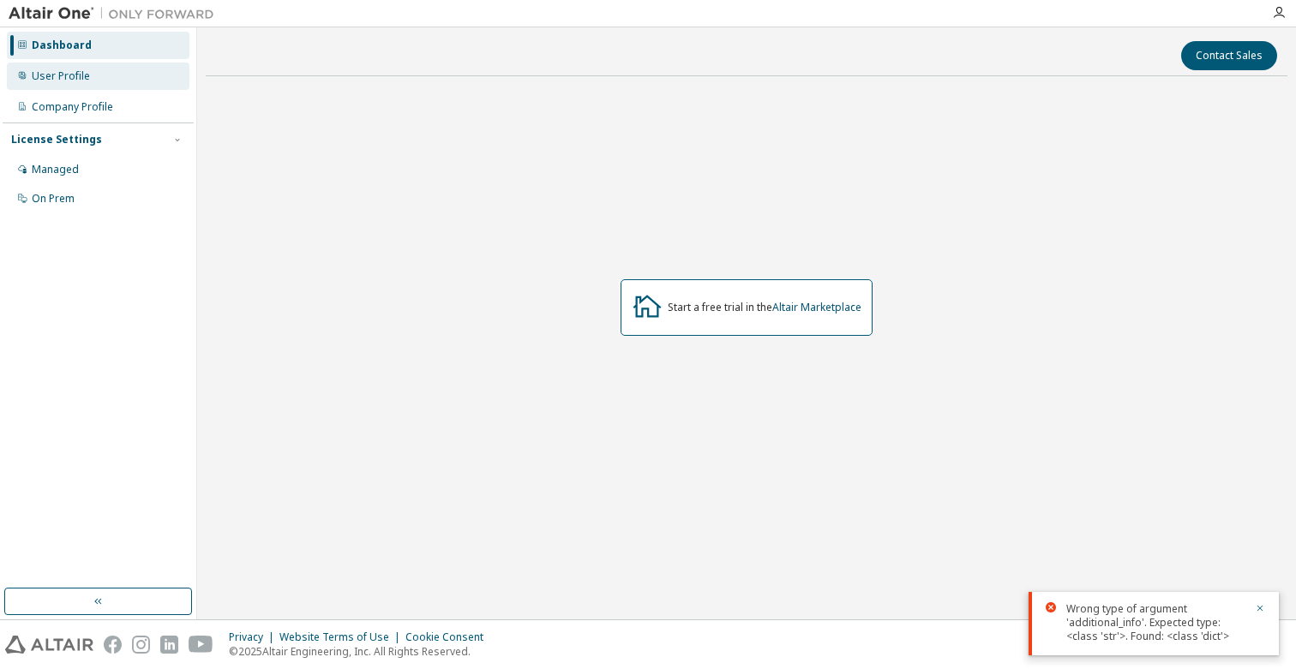
click at [98, 79] on div "User Profile" at bounding box center [98, 76] width 183 height 27
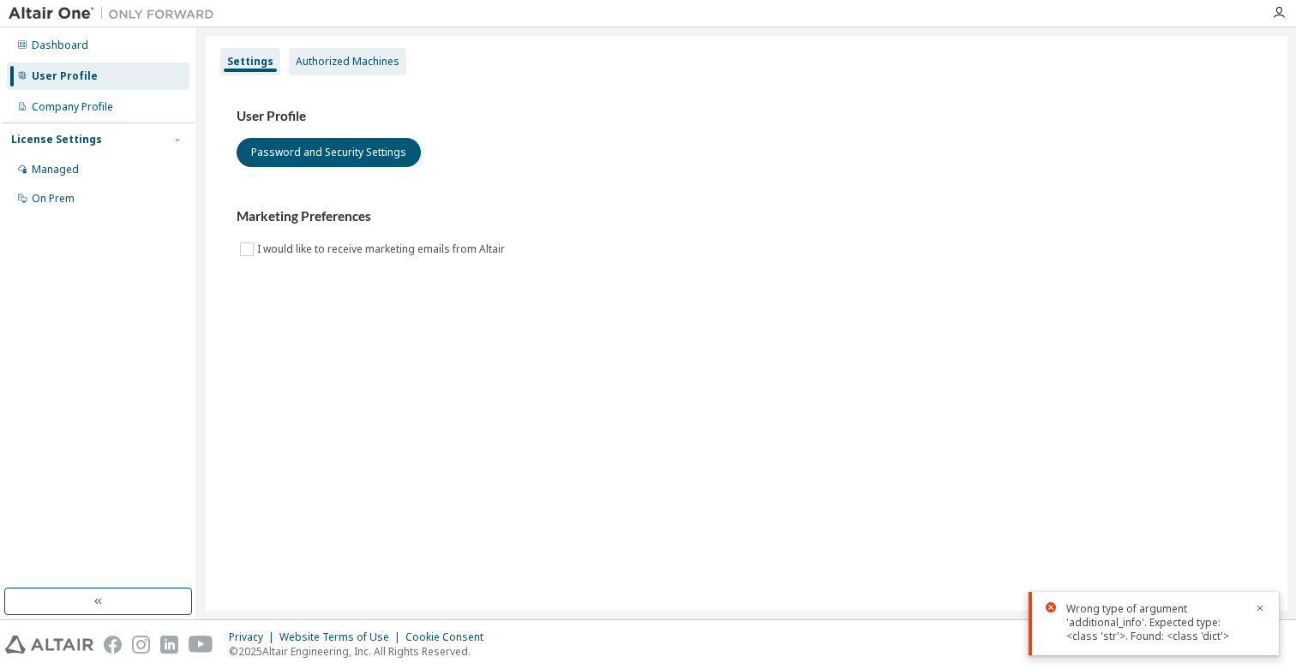
click at [373, 56] on div "Authorized Machines" at bounding box center [348, 62] width 104 height 14
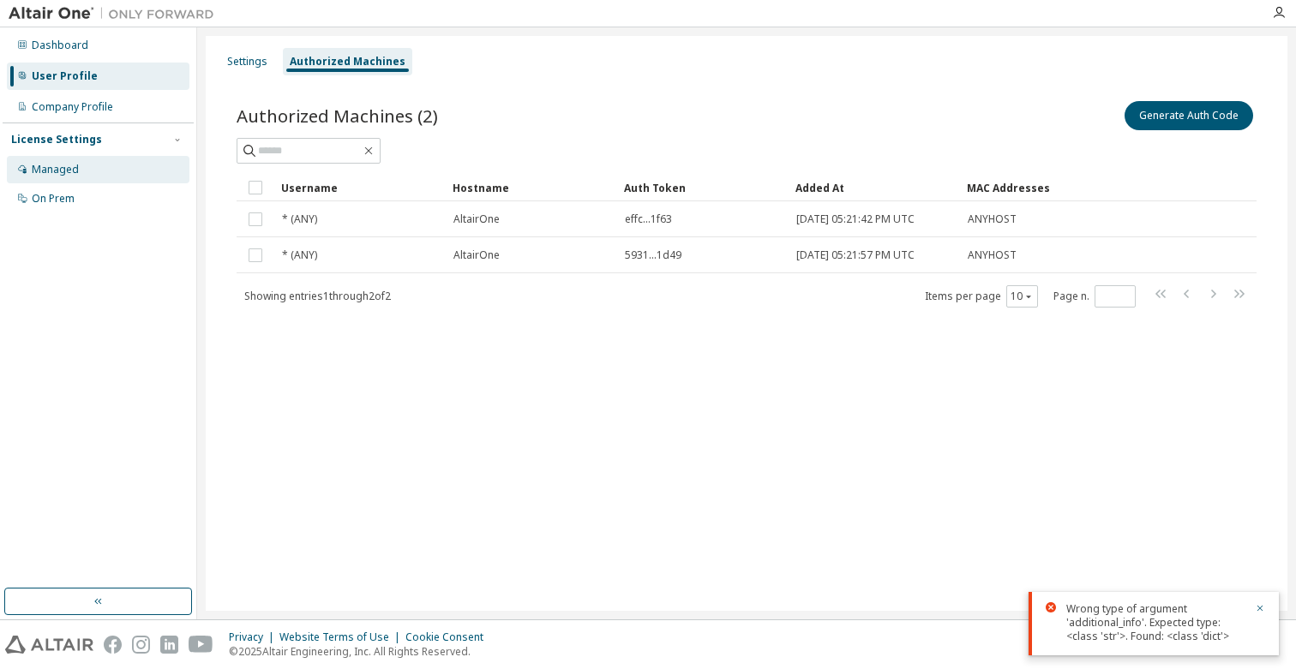
click at [81, 182] on div "Managed" at bounding box center [98, 169] width 183 height 27
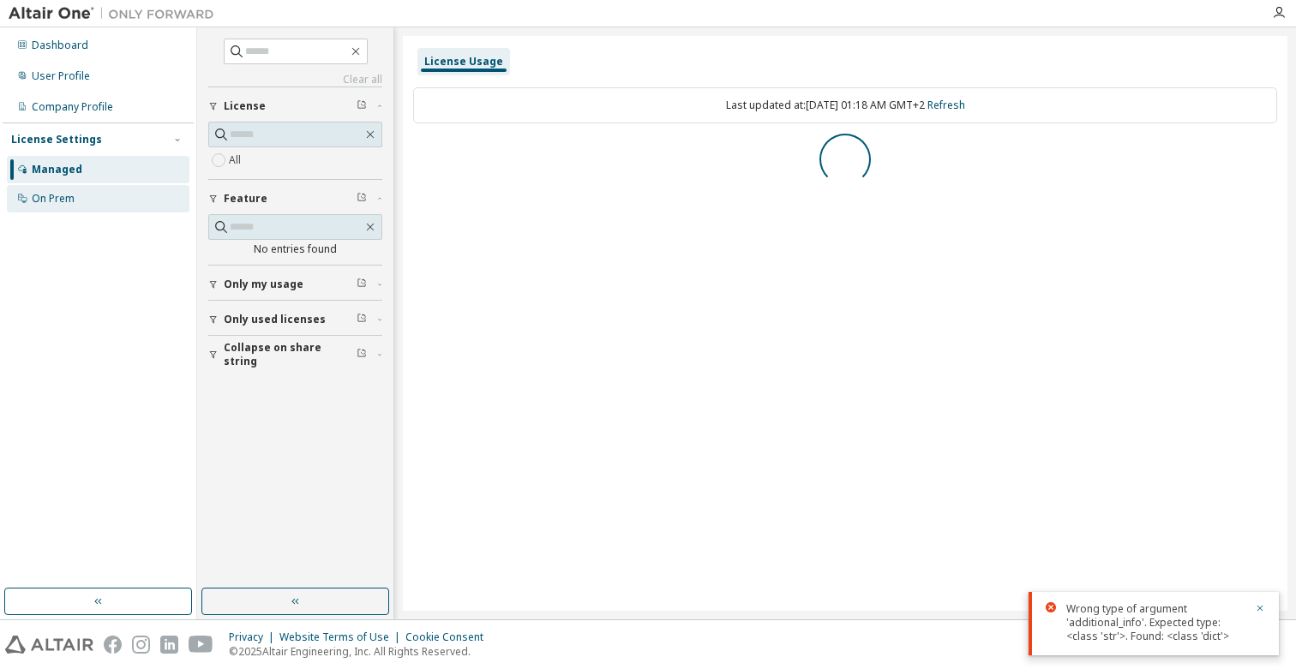
click at [80, 204] on div "On Prem" at bounding box center [98, 198] width 183 height 27
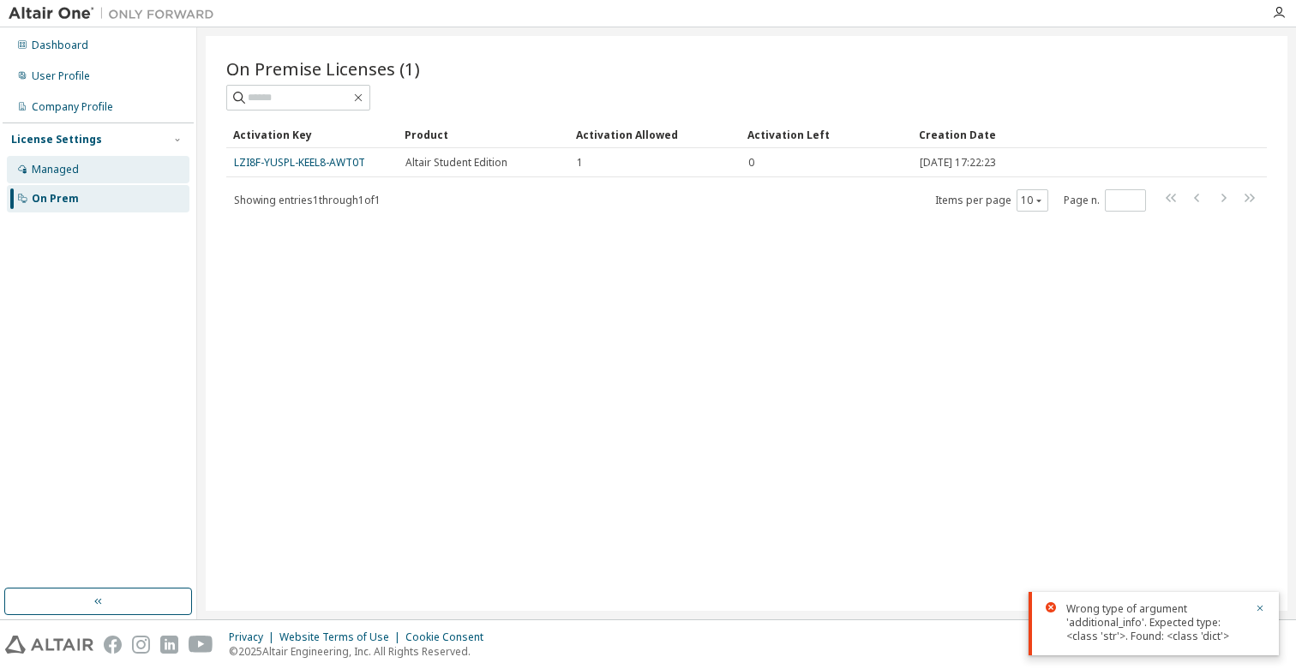
click at [69, 170] on div "Managed" at bounding box center [55, 170] width 47 height 14
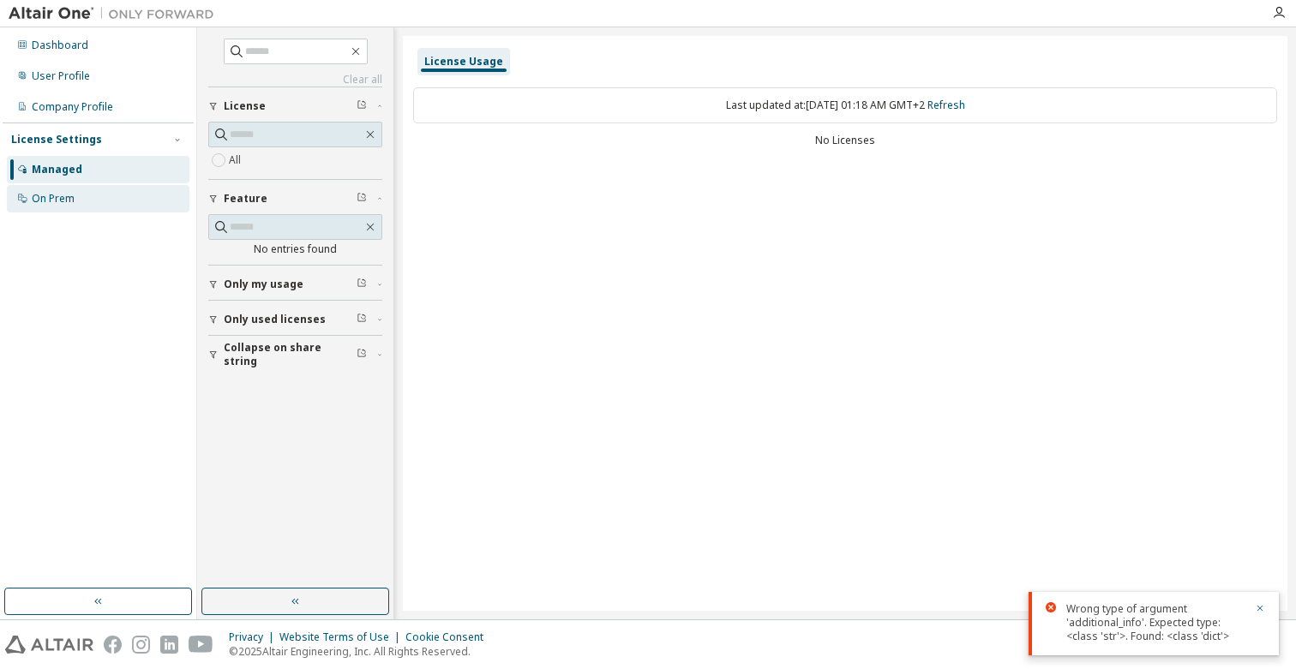
click at [84, 188] on div "On Prem" at bounding box center [98, 198] width 183 height 27
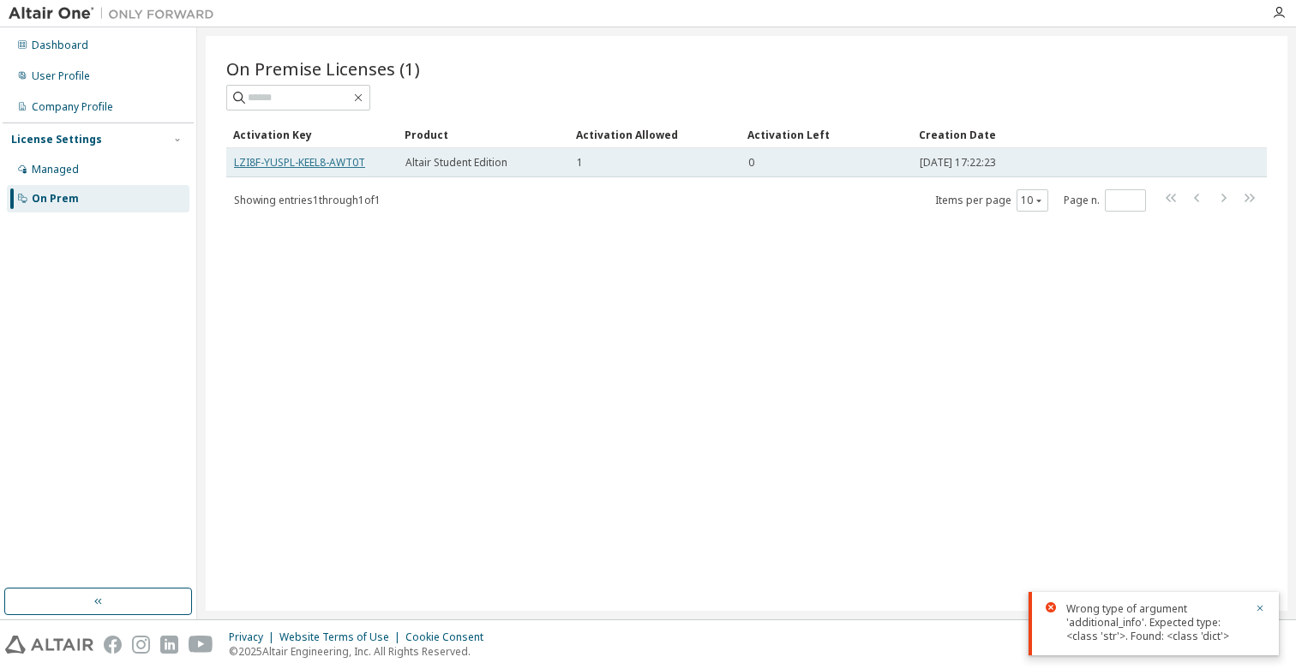
click at [343, 163] on link "LZI8F-YUSPL-KEEL8-AWT0T" at bounding box center [299, 162] width 131 height 15
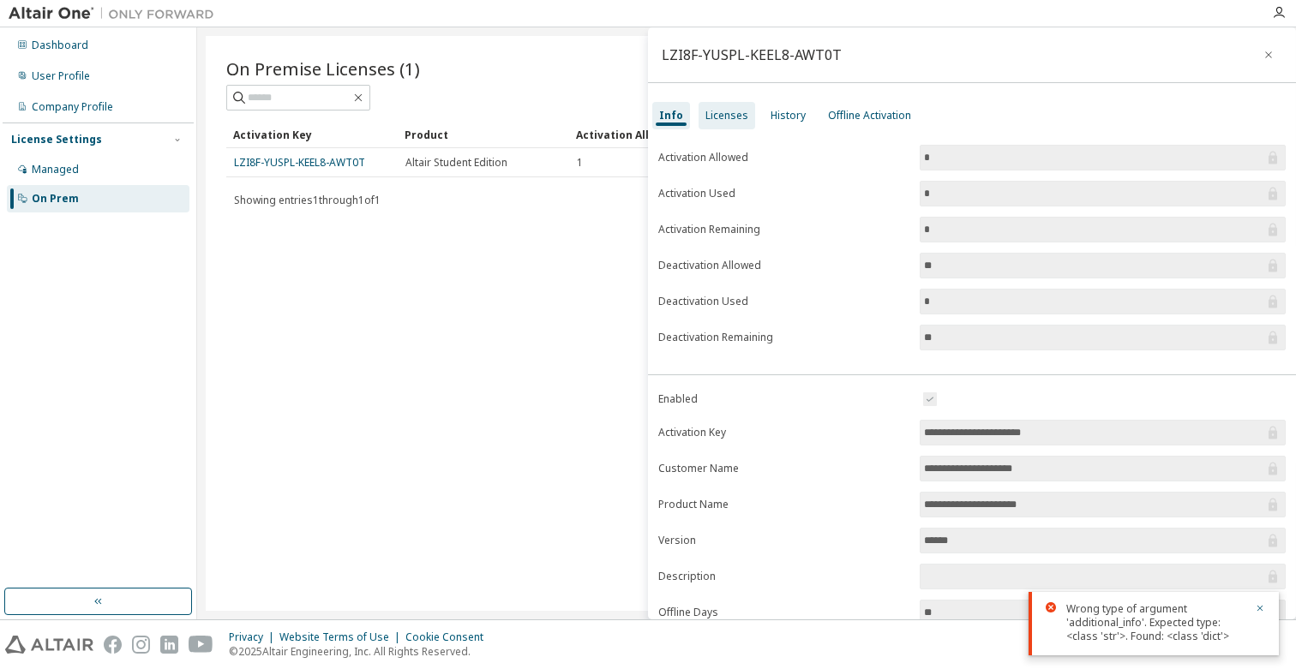
click at [722, 117] on div "Licenses" at bounding box center [726, 116] width 43 height 14
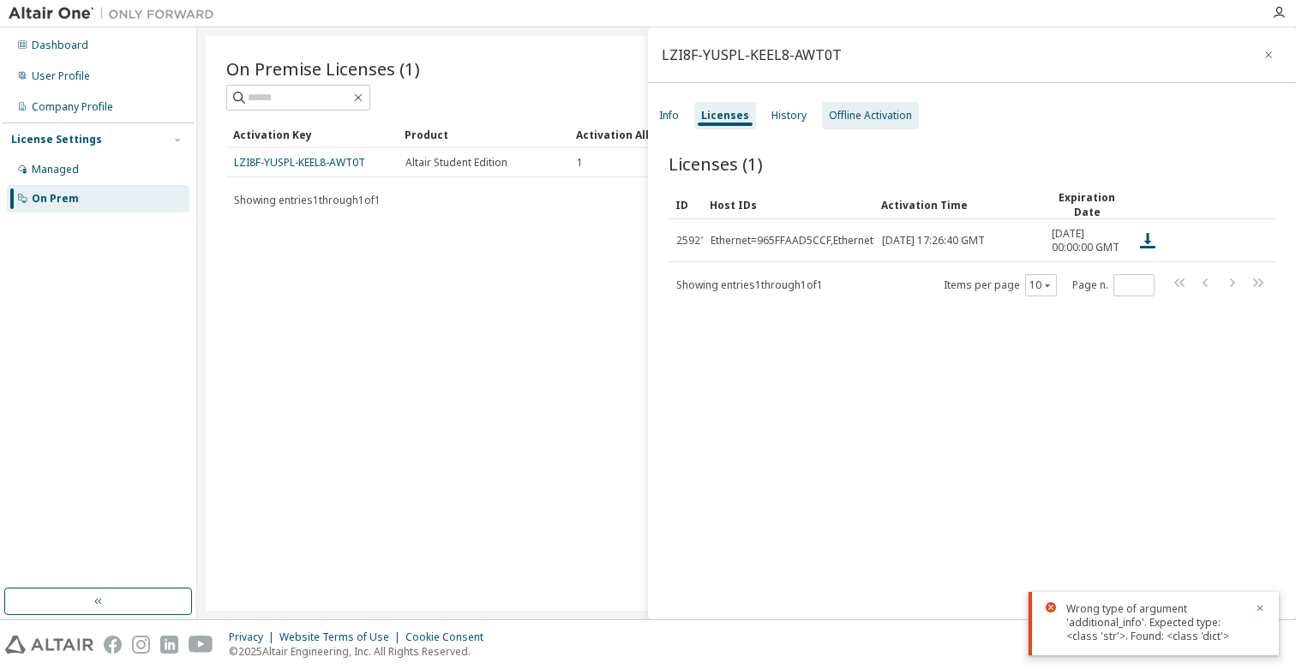
click at [864, 117] on div "Offline Activation" at bounding box center [870, 116] width 83 height 14
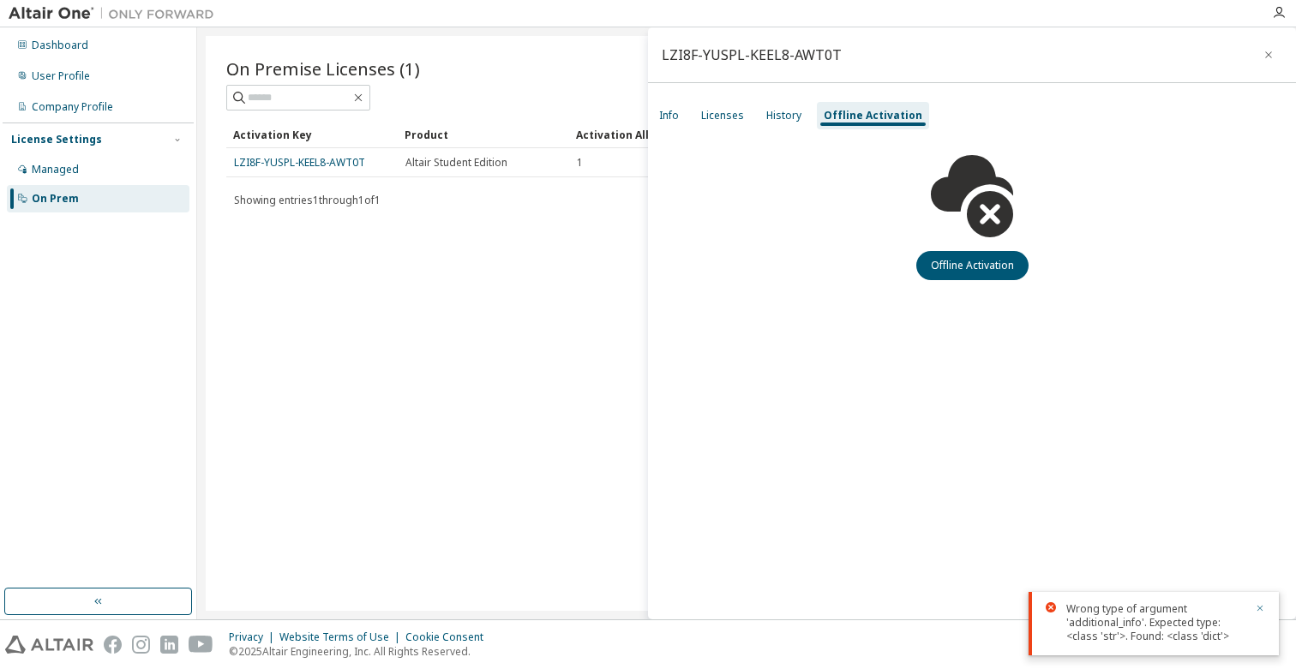
click at [1258, 608] on icon "button" at bounding box center [1260, 609] width 6 height 6
